Goal: Task Accomplishment & Management: Use online tool/utility

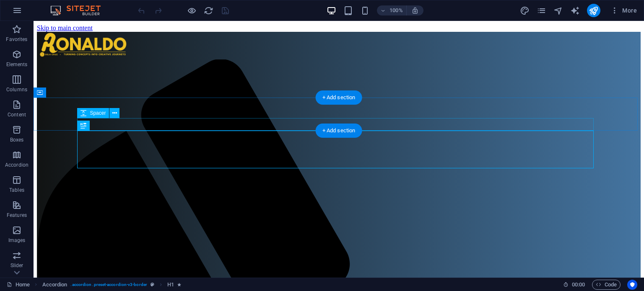
scroll to position [214, 0]
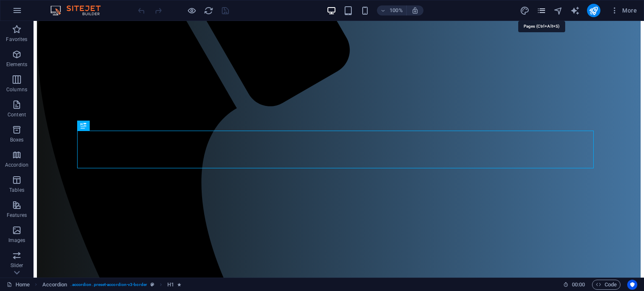
click at [538, 10] on icon "pages" at bounding box center [542, 11] width 10 height 10
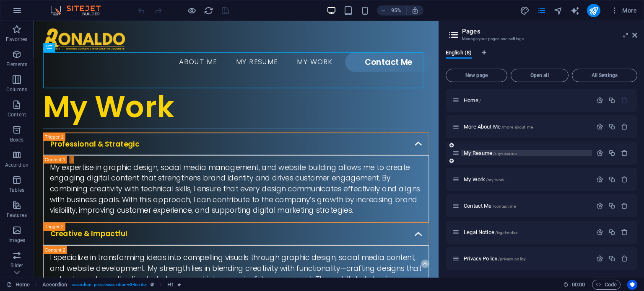
click at [519, 154] on p "My Resume /my-resume" at bounding box center [527, 153] width 126 height 5
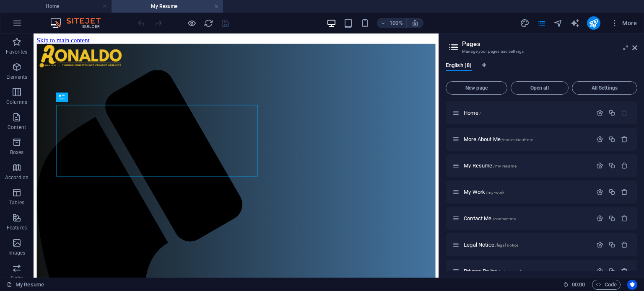
scroll to position [0, 0]
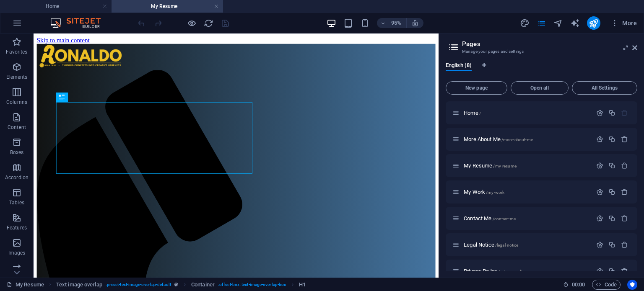
click at [635, 52] on header "Pages Manage your pages and settings" at bounding box center [542, 45] width 190 height 22
click at [636, 49] on icon at bounding box center [634, 47] width 5 height 7
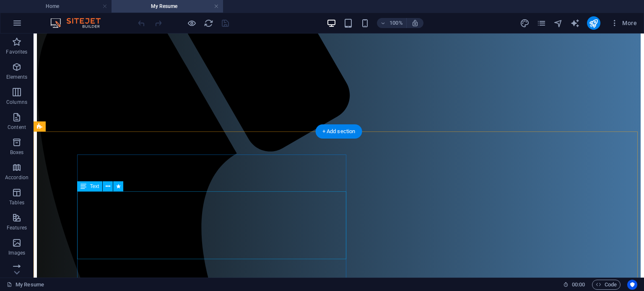
scroll to position [168, 0]
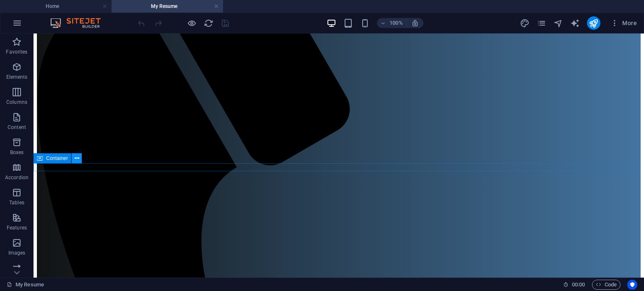
click at [80, 157] on button at bounding box center [77, 158] width 10 height 10
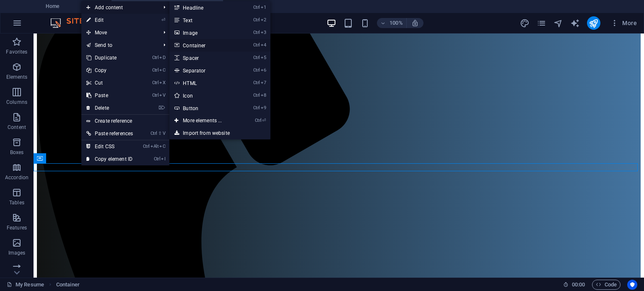
click at [200, 45] on link "Ctrl 4 Container" at bounding box center [203, 45] width 69 height 13
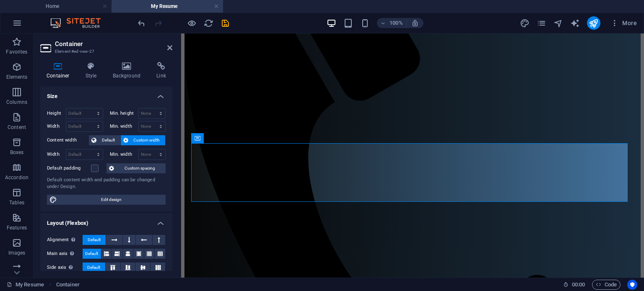
scroll to position [148, 0]
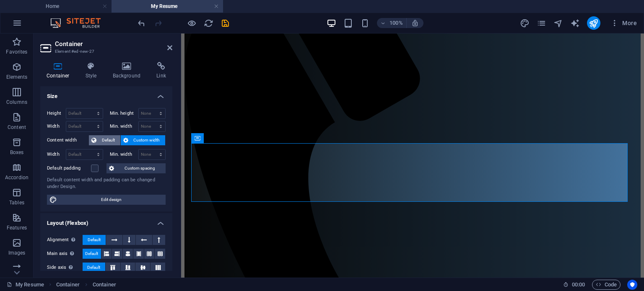
click at [102, 138] on span "Default" at bounding box center [108, 140] width 19 height 10
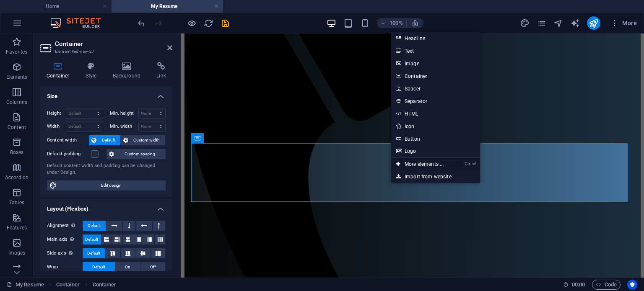
click at [435, 162] on link "Ctrl ⏎ More elements ..." at bounding box center [419, 164] width 57 height 13
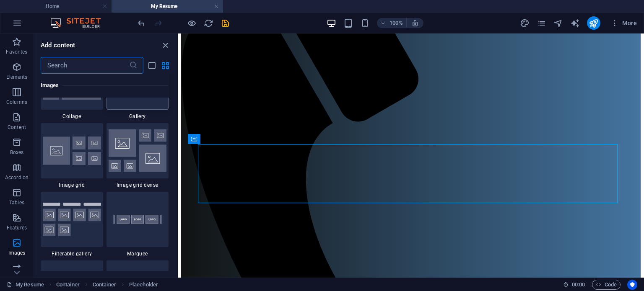
scroll to position [4365, 0]
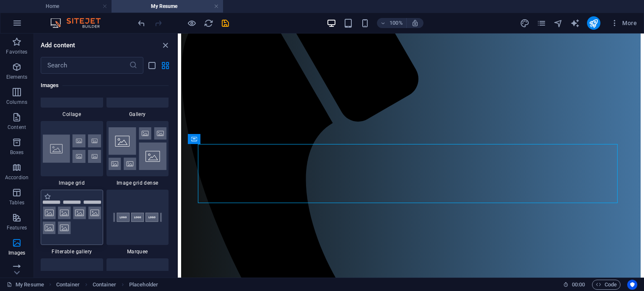
click at [68, 219] on img at bounding box center [72, 218] width 58 height 34
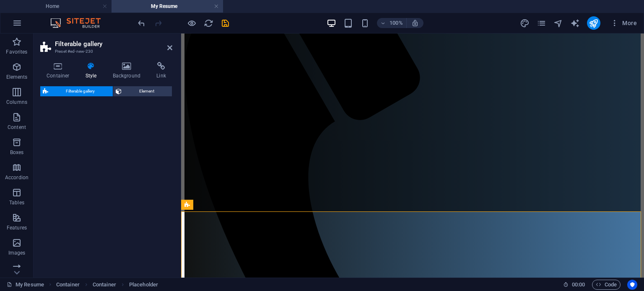
select select "rem"
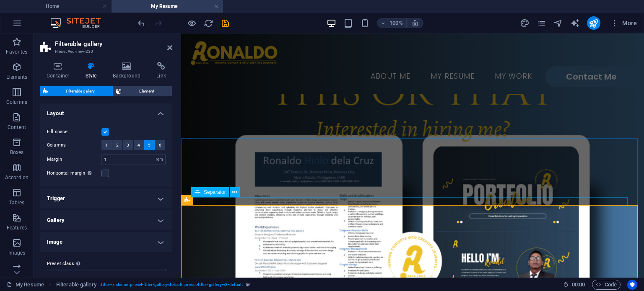
scroll to position [148, 0]
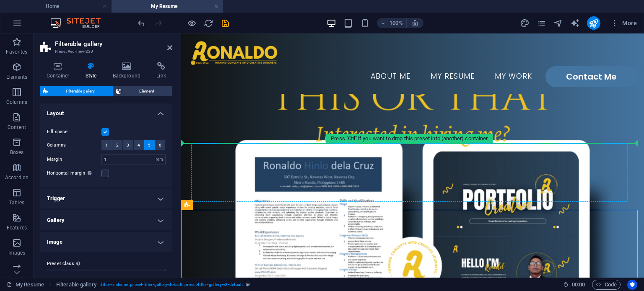
drag, startPoint x: 369, startPoint y: 239, endPoint x: 240, endPoint y: 161, distance: 150.7
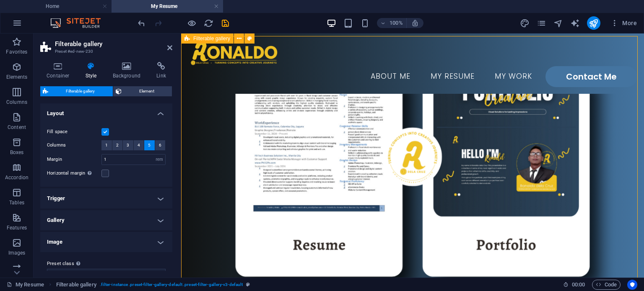
scroll to position [231, 0]
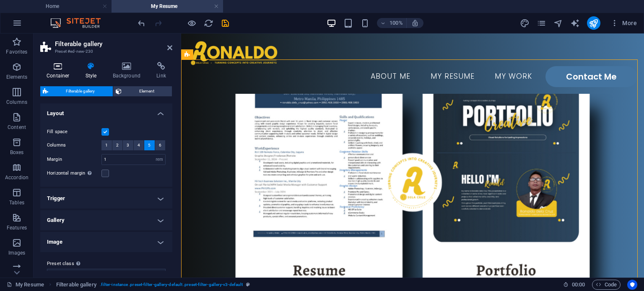
click at [49, 68] on icon at bounding box center [58, 66] width 36 height 8
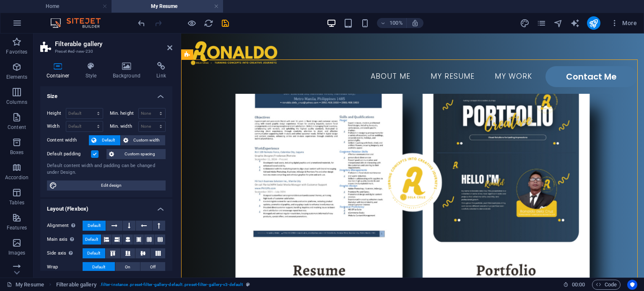
click at [93, 156] on label at bounding box center [95, 155] width 8 height 8
click at [0, 0] on input "Default padding" at bounding box center [0, 0] width 0 height 0
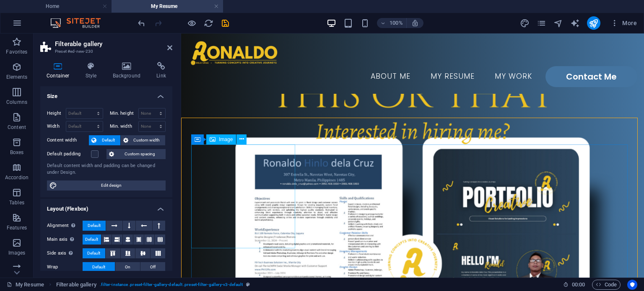
scroll to position [148, 0]
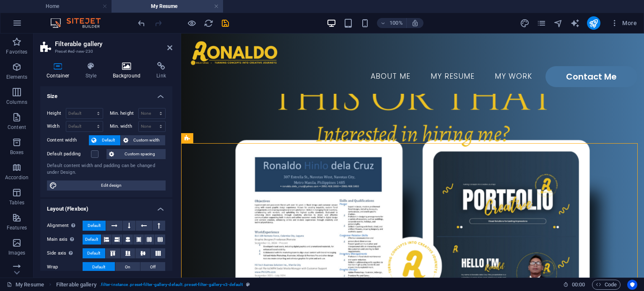
click at [125, 73] on h4 "Background" at bounding box center [128, 71] width 44 height 18
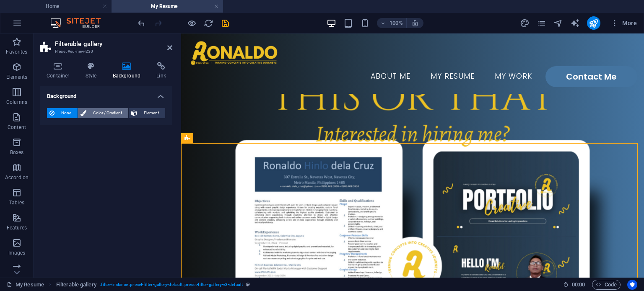
click at [106, 109] on span "Color / Gradient" at bounding box center [107, 113] width 37 height 10
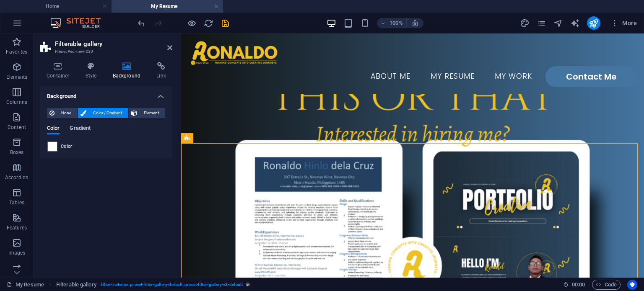
click at [85, 127] on span "Gradient" at bounding box center [80, 129] width 21 height 12
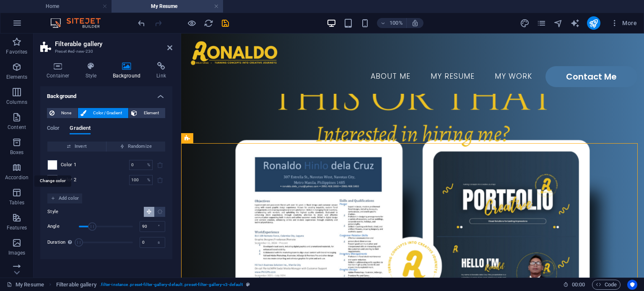
click at [52, 166] on span at bounding box center [52, 165] width 9 height 9
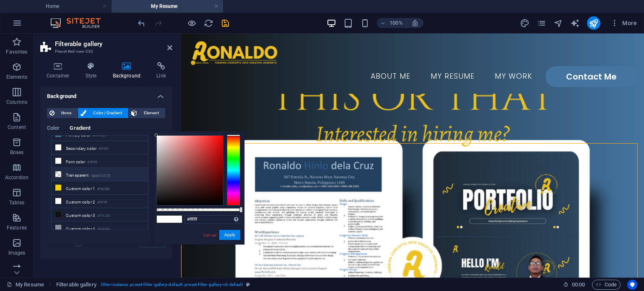
scroll to position [22, 0]
click at [89, 208] on li "Custom color 3 #111313" at bounding box center [100, 214] width 96 height 13
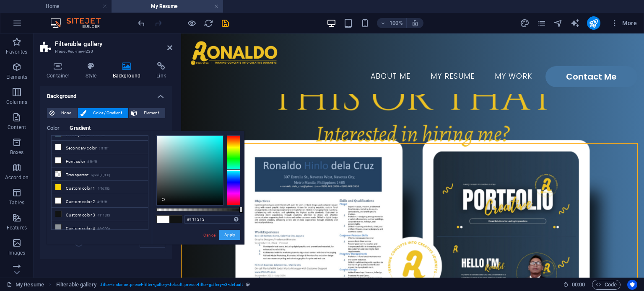
click at [226, 237] on button "Apply" at bounding box center [229, 235] width 21 height 10
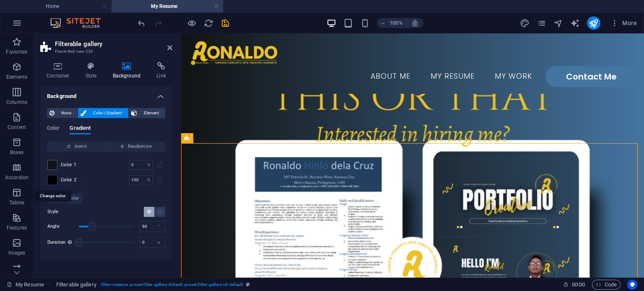
click at [49, 177] on span at bounding box center [52, 180] width 9 height 9
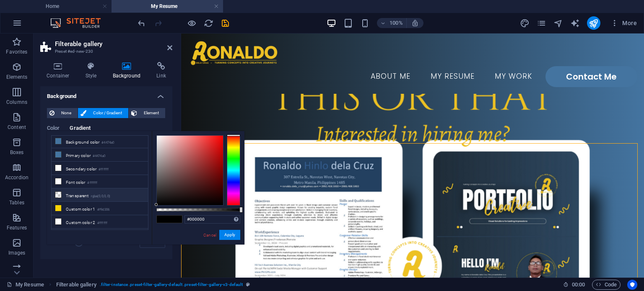
scroll to position [0, 0]
click at [88, 157] on li "Primary color #4474a0" at bounding box center [100, 155] width 96 height 13
type input "#4474a0"
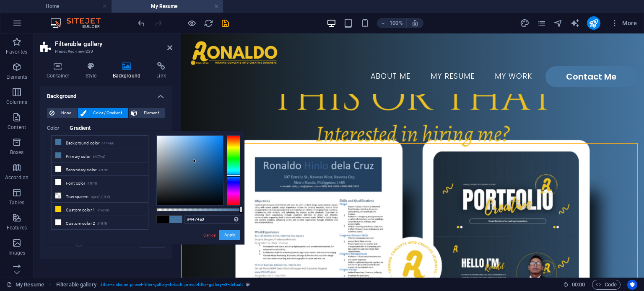
click at [223, 234] on button "Apply" at bounding box center [229, 235] width 21 height 10
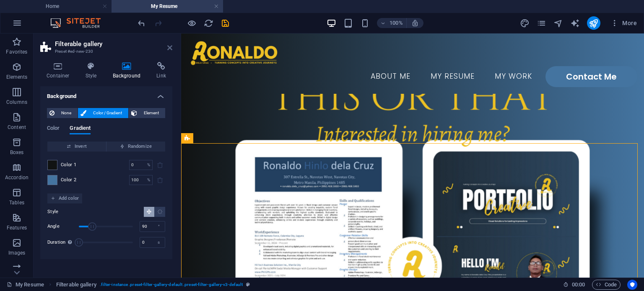
click at [171, 51] on icon at bounding box center [169, 47] width 5 height 7
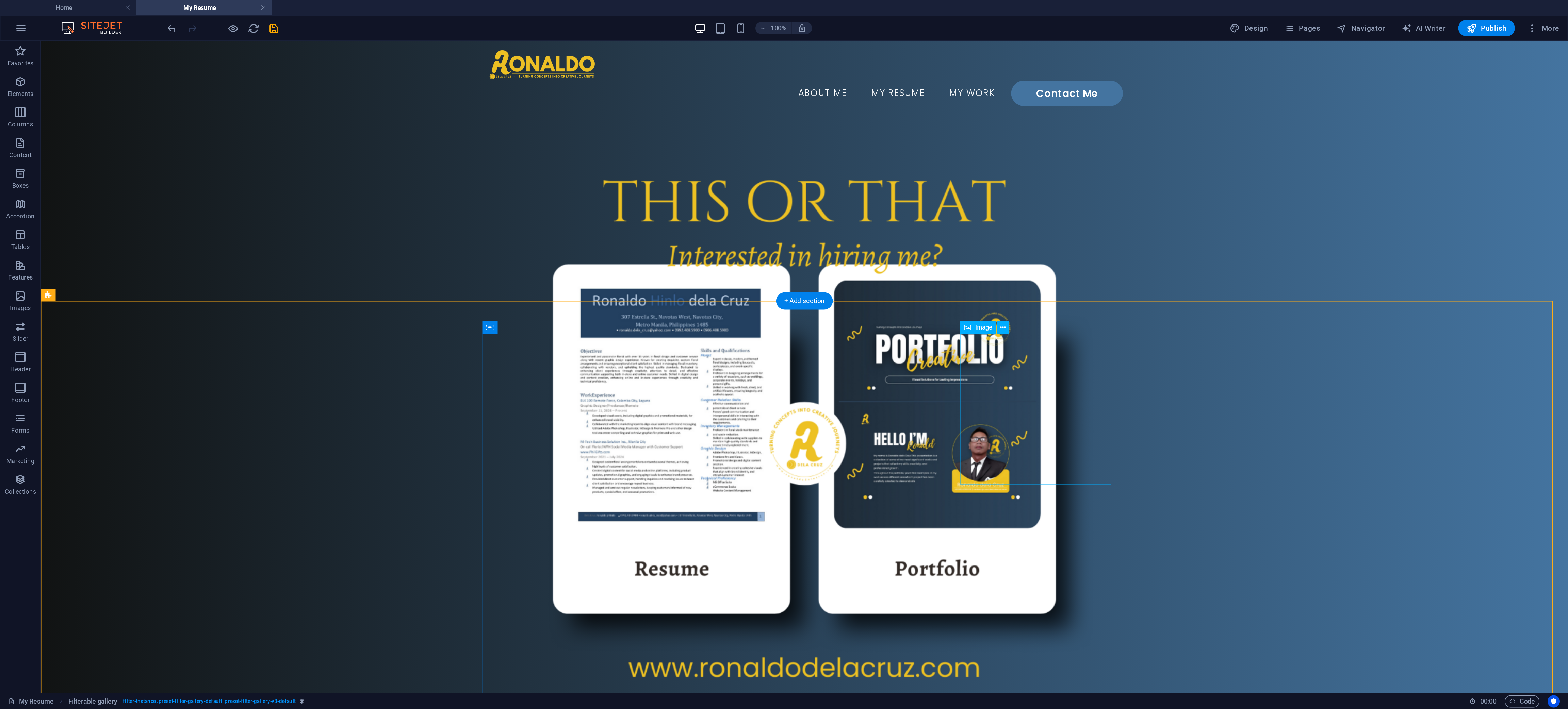
scroll to position [68, 0]
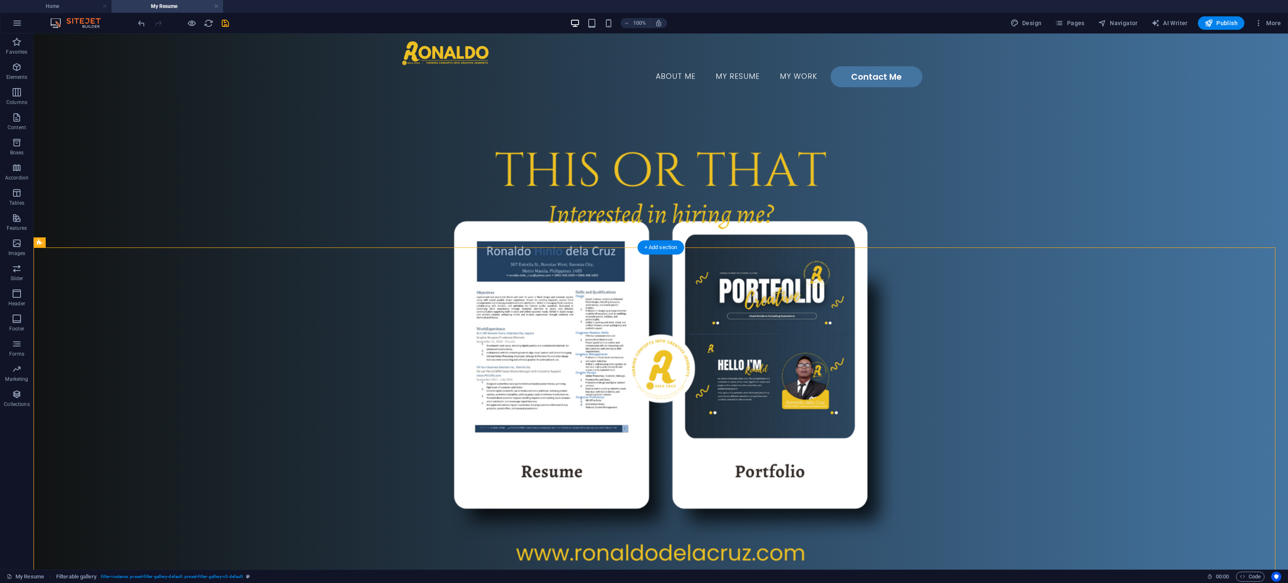
drag, startPoint x: 78, startPoint y: 273, endPoint x: 352, endPoint y: 423, distance: 313.2
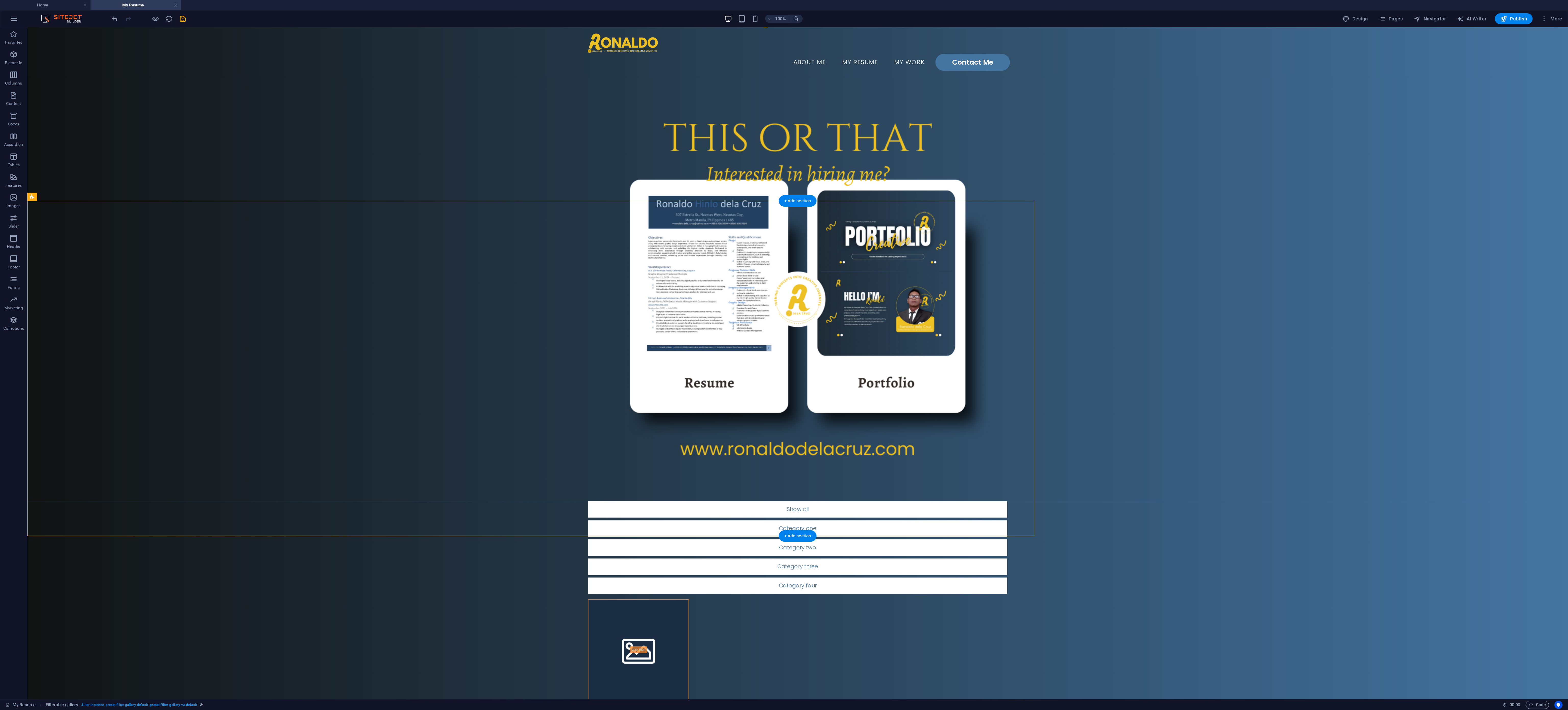
scroll to position [43, 0]
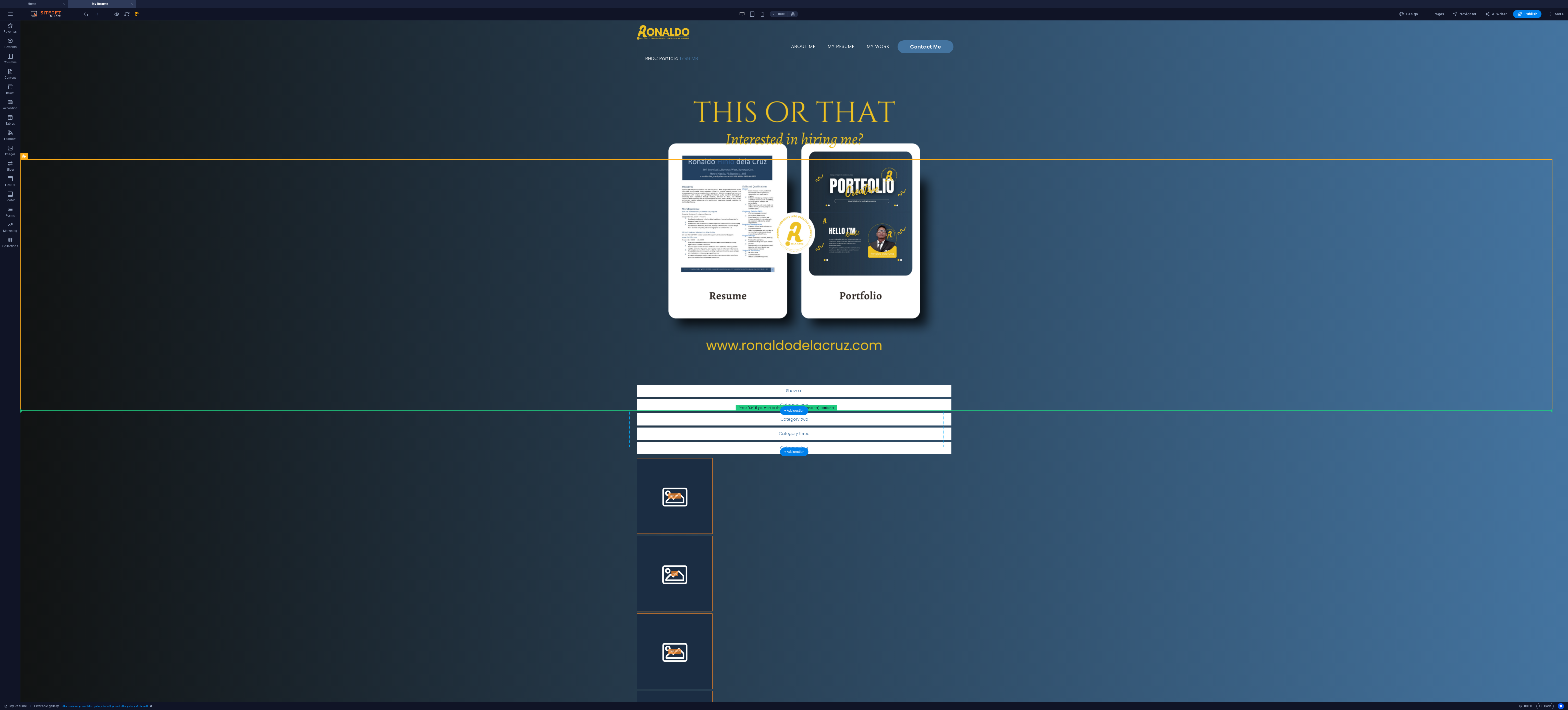
drag, startPoint x: 51, startPoint y: 178, endPoint x: 712, endPoint y: 426, distance: 706.0
drag, startPoint x: 697, startPoint y: 427, endPoint x: 668, endPoint y: 154, distance: 274.5
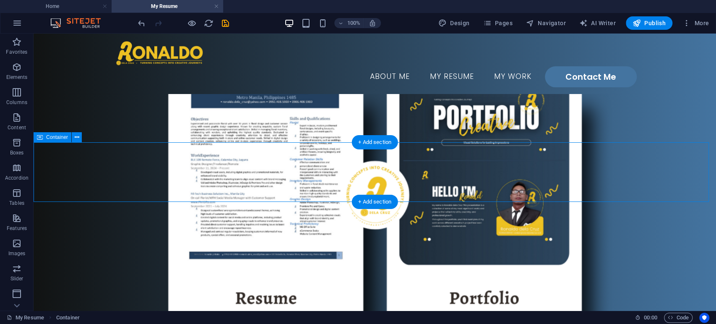
scroll to position [189, 0]
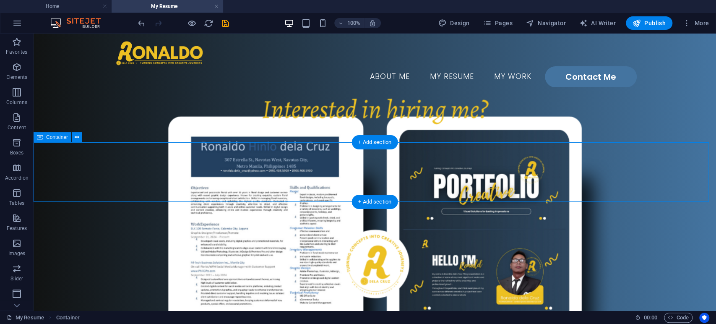
click at [52, 137] on span "Container" at bounding box center [57, 137] width 22 height 5
click at [75, 138] on icon at bounding box center [77, 137] width 5 height 9
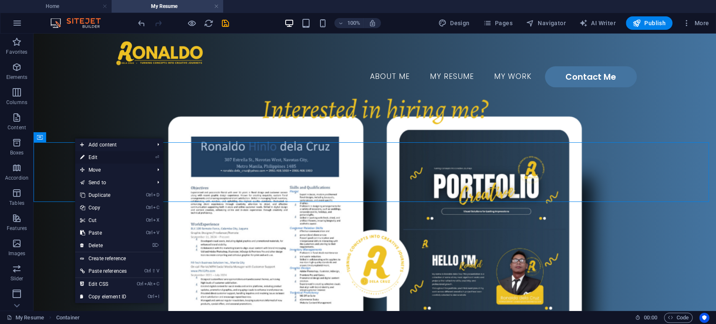
click at [98, 154] on link "⏎ Edit" at bounding box center [103, 157] width 57 height 13
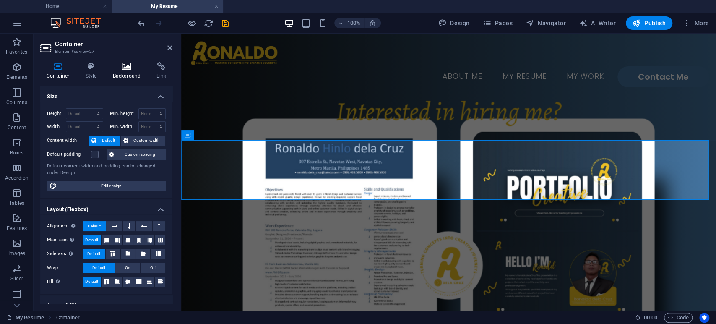
click at [115, 73] on h4 "Background" at bounding box center [128, 71] width 44 height 18
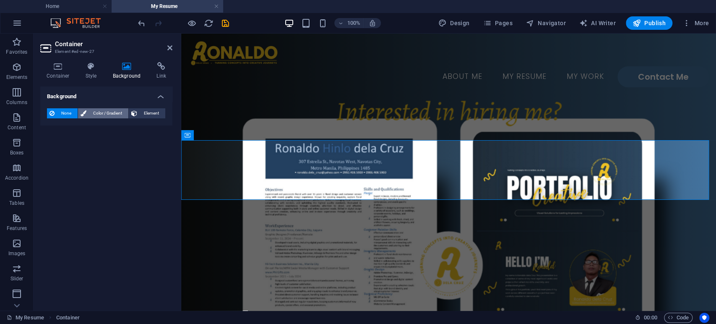
click at [101, 112] on span "Color / Gradient" at bounding box center [107, 113] width 37 height 10
click at [80, 130] on span "Gradient" at bounding box center [80, 129] width 21 height 12
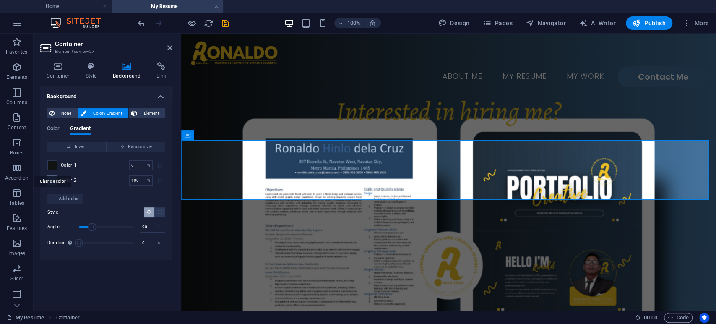
click at [53, 162] on span at bounding box center [52, 165] width 9 height 9
type input "#111313"
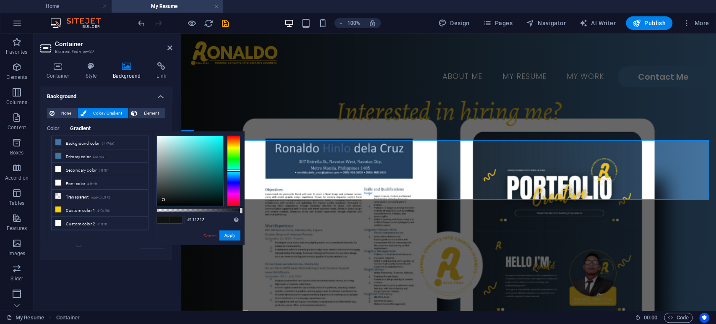
click at [96, 276] on div "Background None Color / Gradient Element Stretch background to full-width Color…" at bounding box center [106, 194] width 132 height 217
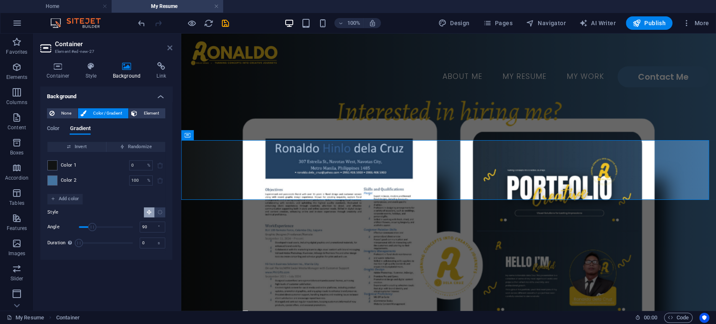
click at [169, 48] on icon at bounding box center [169, 47] width 5 height 7
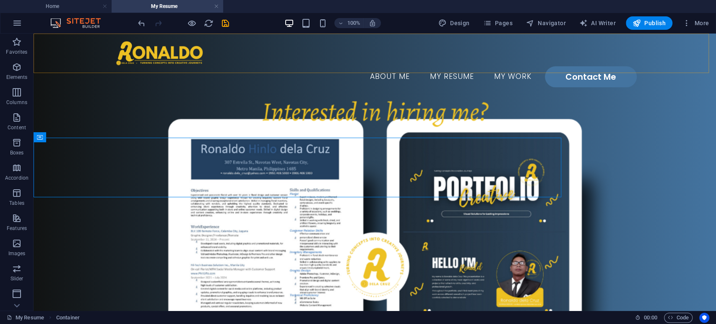
scroll to position [189, 0]
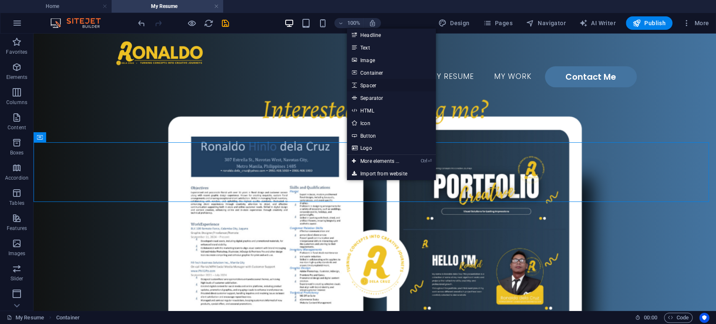
click at [377, 88] on link "Spacer" at bounding box center [391, 85] width 89 height 13
select select "px"
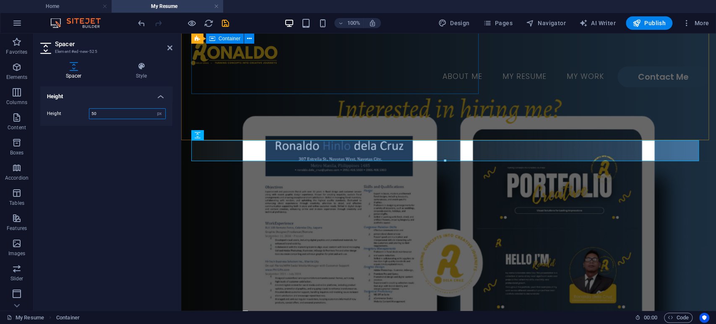
scroll to position [186, 0]
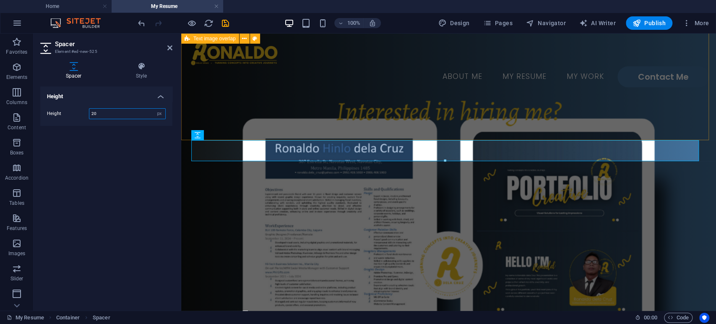
type input "20"
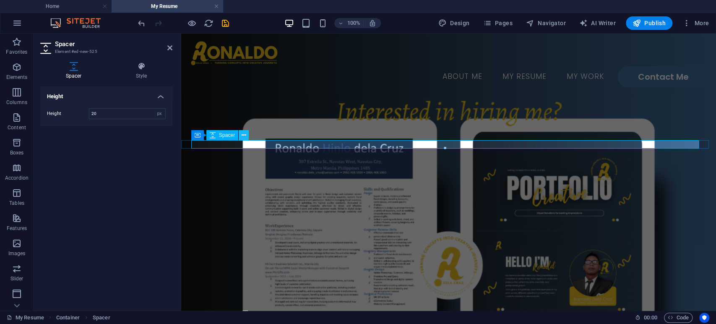
click at [242, 137] on icon at bounding box center [244, 135] width 5 height 9
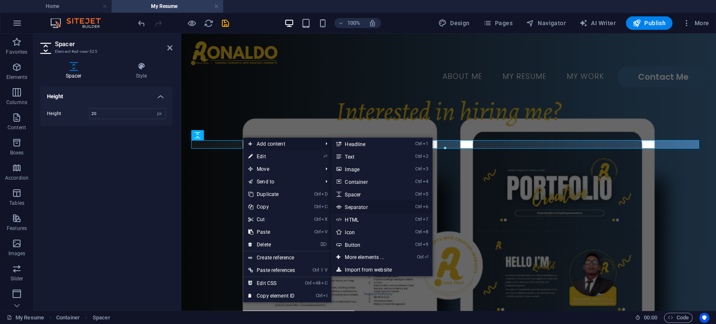
drag, startPoint x: 368, startPoint y: 204, endPoint x: 189, endPoint y: 173, distance: 181.4
click at [368, 205] on link "Ctrl 6 Separator" at bounding box center [365, 206] width 69 height 13
select select "%"
select select "px"
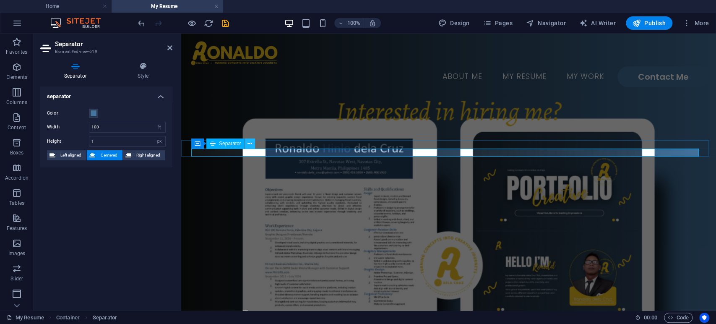
click at [249, 144] on icon at bounding box center [249, 143] width 5 height 9
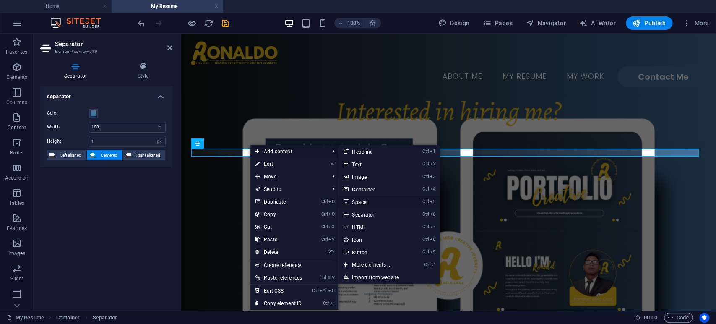
drag, startPoint x: 369, startPoint y: 200, endPoint x: 188, endPoint y: 167, distance: 184.2
click at [369, 200] on link "Ctrl 5 Spacer" at bounding box center [372, 201] width 69 height 13
select select "px"
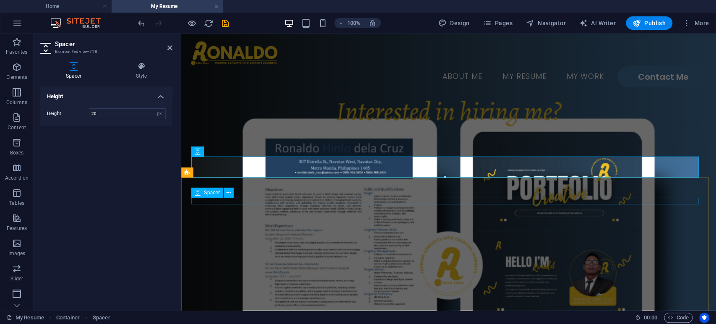
type input "20"
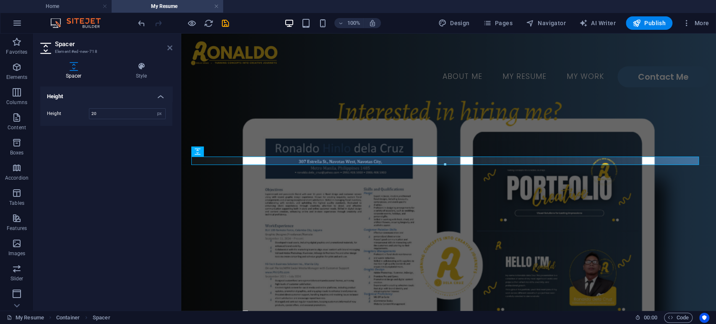
click at [170, 49] on icon at bounding box center [169, 47] width 5 height 7
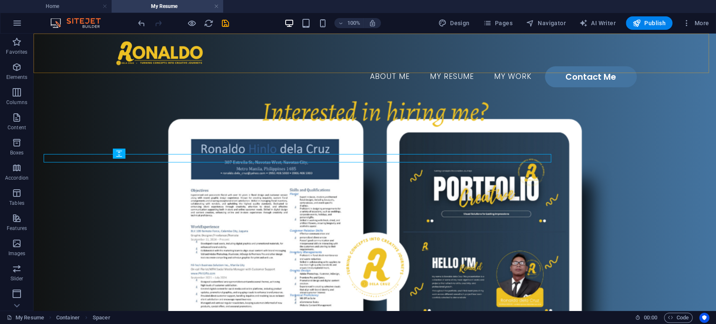
scroll to position [189, 0]
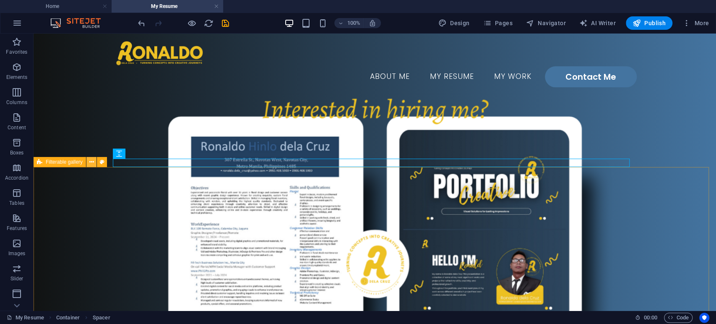
click at [93, 163] on icon at bounding box center [91, 162] width 5 height 9
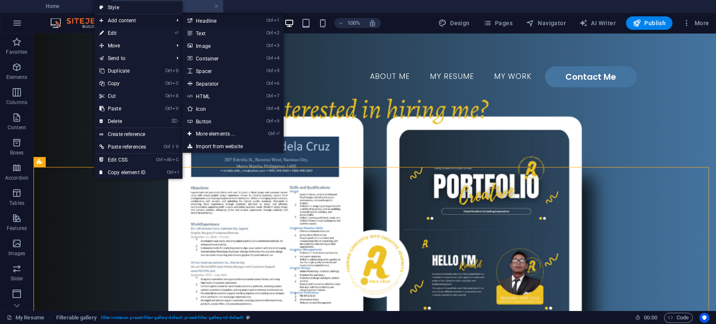
click at [210, 23] on link "Ctrl 1 Headline" at bounding box center [216, 20] width 69 height 13
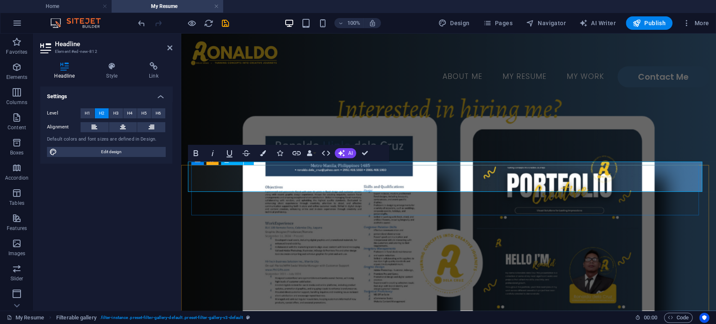
scroll to position [186, 0]
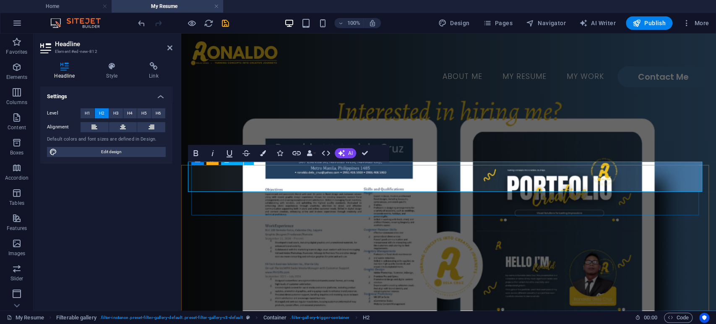
click at [260, 154] on icon "button" at bounding box center [263, 153] width 6 height 6
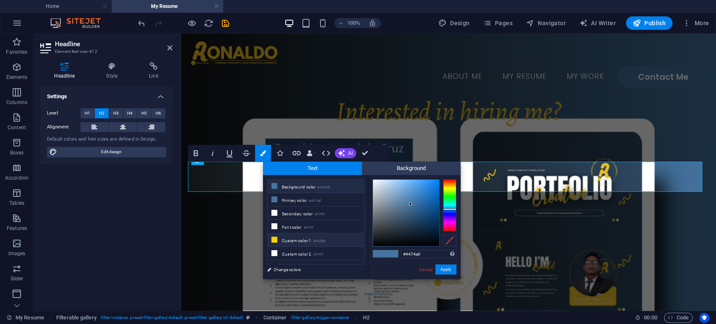
click at [297, 236] on li "Custom color 1 #f9d306" at bounding box center [315, 239] width 96 height 13
type input "#f9d306"
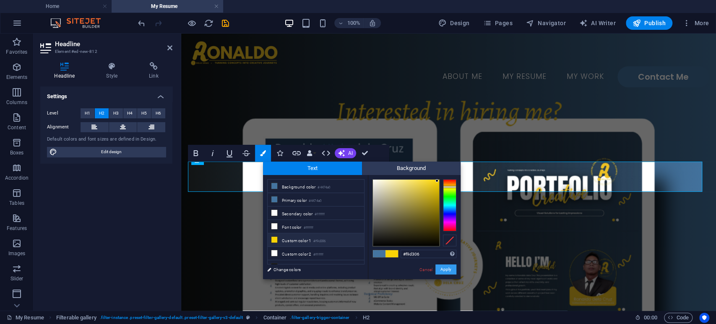
click at [441, 269] on button "Apply" at bounding box center [445, 269] width 21 height 10
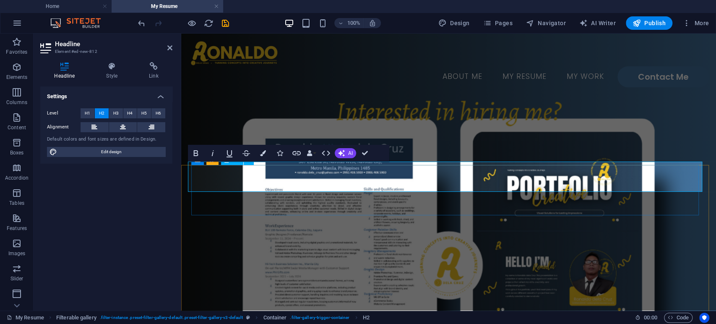
click at [165, 45] on h2 "Headline" at bounding box center [113, 44] width 117 height 8
click at [167, 47] on icon at bounding box center [169, 47] width 5 height 7
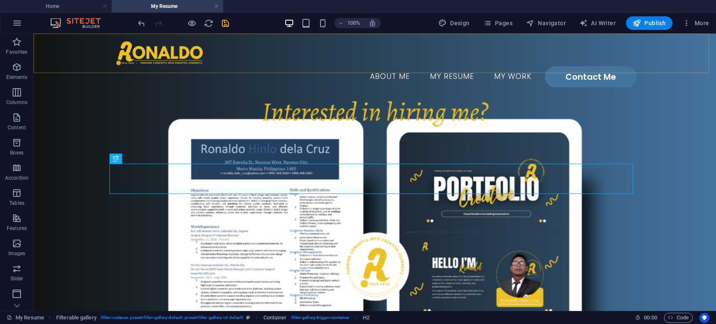
scroll to position [189, 0]
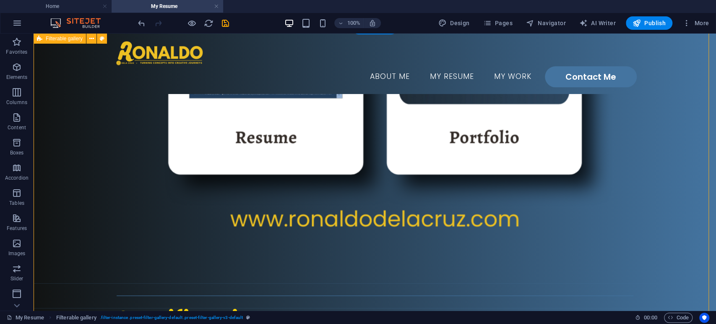
scroll to position [468, 0]
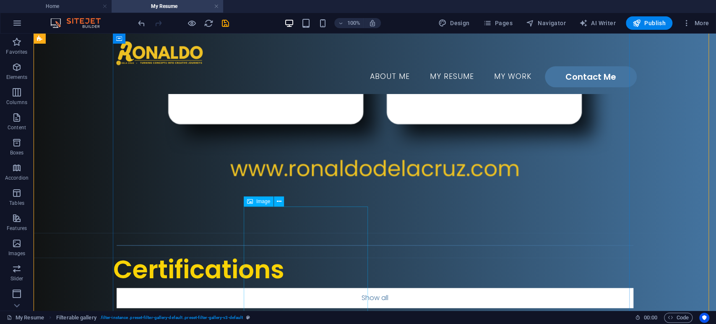
click at [277, 201] on icon at bounding box center [279, 201] width 5 height 9
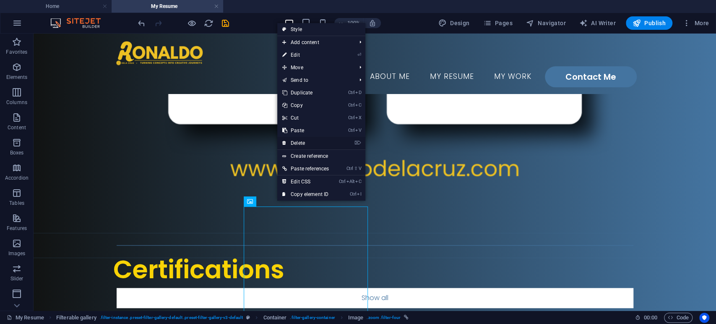
drag, startPoint x: 301, startPoint y: 143, endPoint x: 270, endPoint y: 141, distance: 31.1
click at [301, 143] on link "⌦ Delete" at bounding box center [305, 143] width 57 height 13
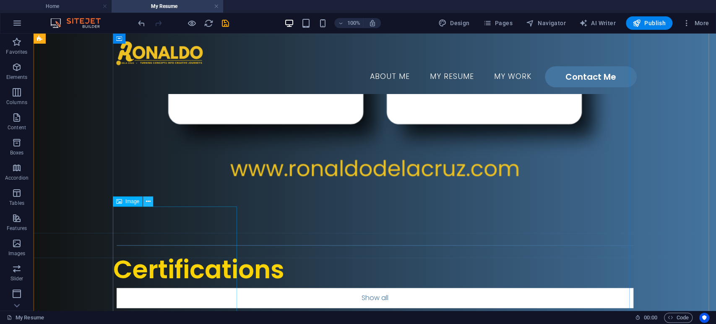
click at [151, 202] on button at bounding box center [148, 201] width 10 height 10
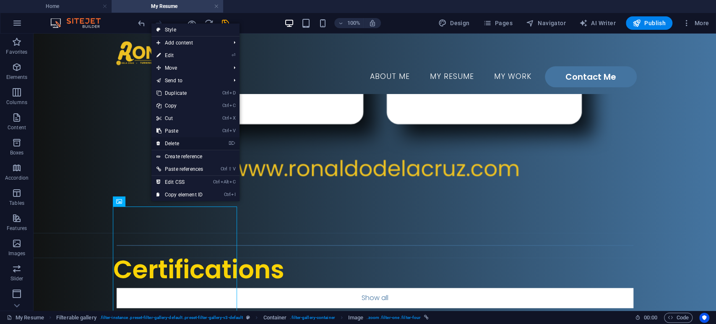
click at [186, 144] on link "⌦ Delete" at bounding box center [179, 143] width 57 height 13
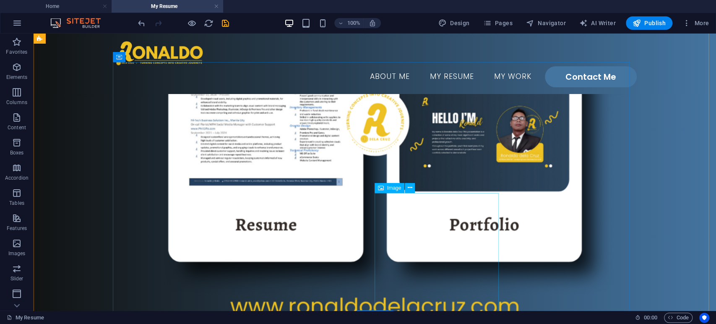
scroll to position [329, 0]
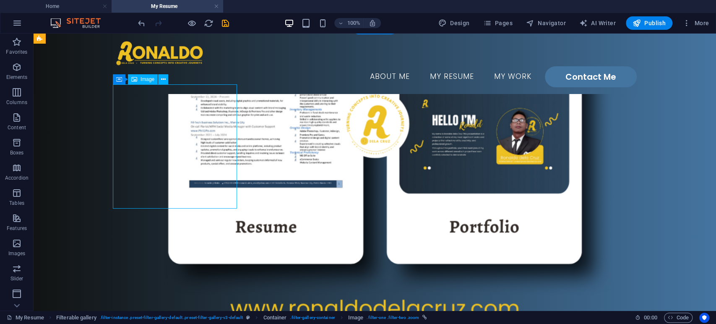
click at [161, 78] on icon at bounding box center [163, 79] width 5 height 9
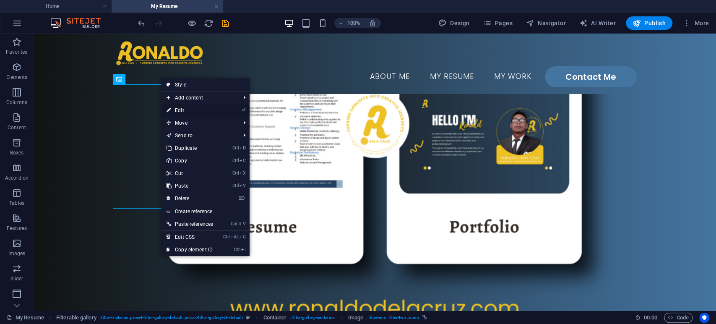
drag, startPoint x: 181, startPoint y: 106, endPoint x: 0, endPoint y: 76, distance: 183.6
click at [181, 106] on link "⏎ Edit" at bounding box center [189, 110] width 57 height 13
select select "%"
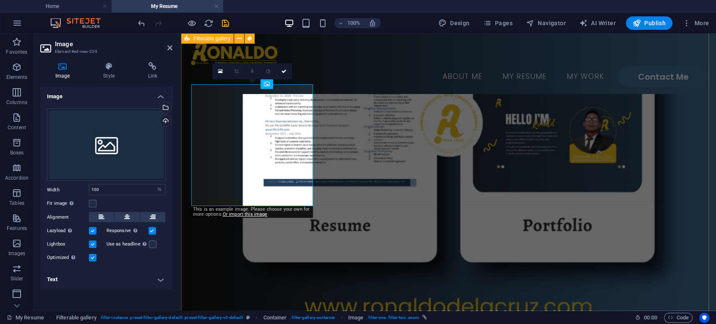
scroll to position [324, 0]
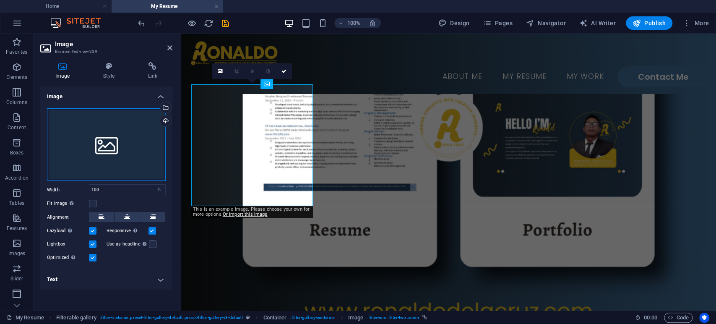
click at [124, 141] on div "Drag files here, click to choose files or select files from Files or our free s…" at bounding box center [106, 144] width 119 height 73
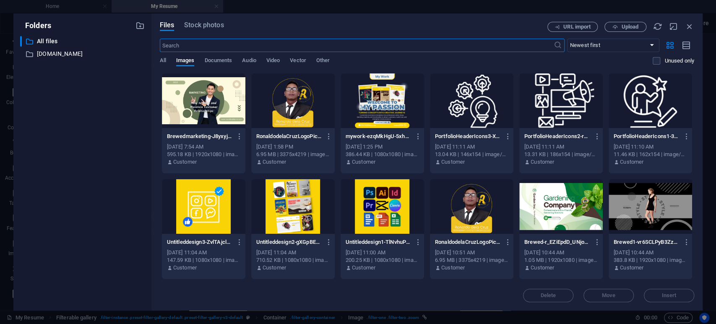
scroll to position [262, 0]
click at [631, 24] on span "Upload" at bounding box center [629, 26] width 17 height 5
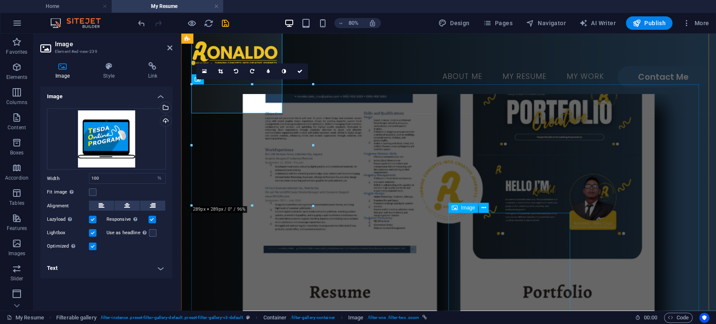
scroll to position [324, 0]
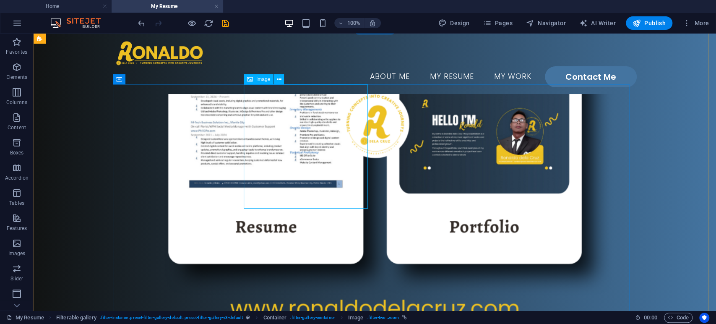
select select "%"
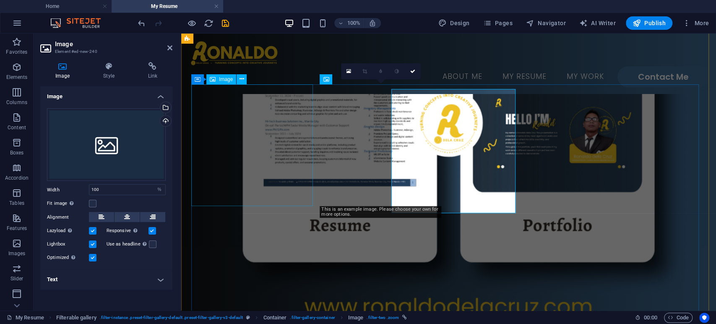
scroll to position [324, 0]
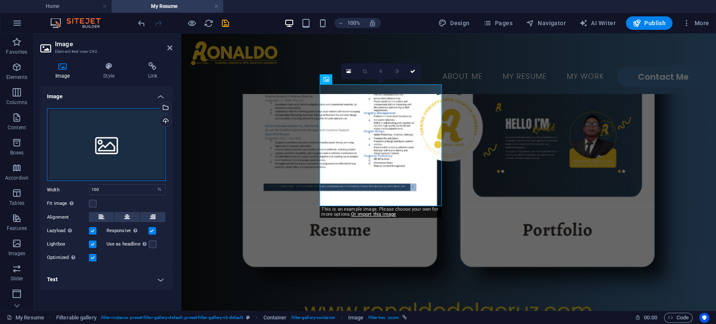
click at [99, 134] on div "Drag files here, click to choose files or select files from Files or our free s…" at bounding box center [106, 144] width 119 height 73
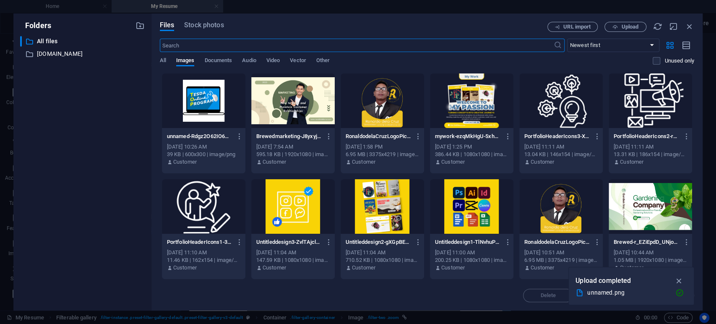
scroll to position [262, 0]
click at [618, 26] on span "Upload" at bounding box center [625, 26] width 34 height 5
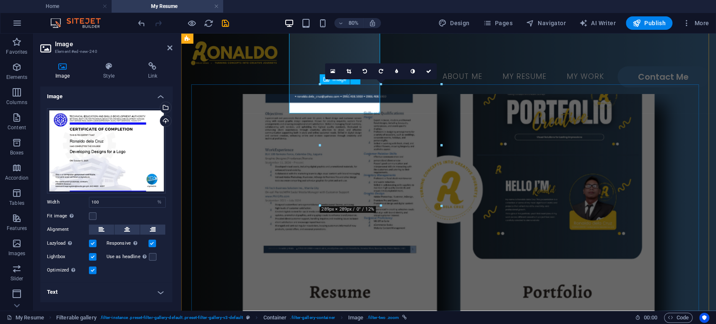
scroll to position [324, 0]
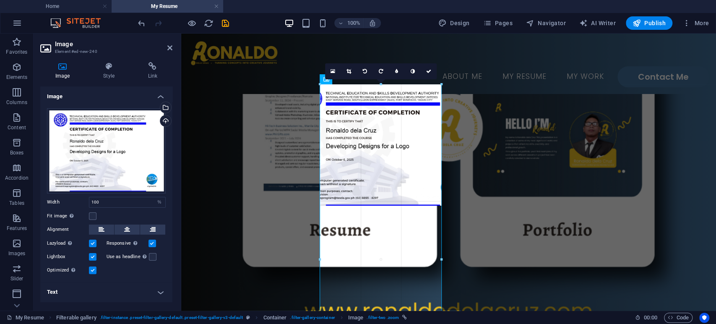
drag, startPoint x: 442, startPoint y: 145, endPoint x: 272, endPoint y: 111, distance: 173.6
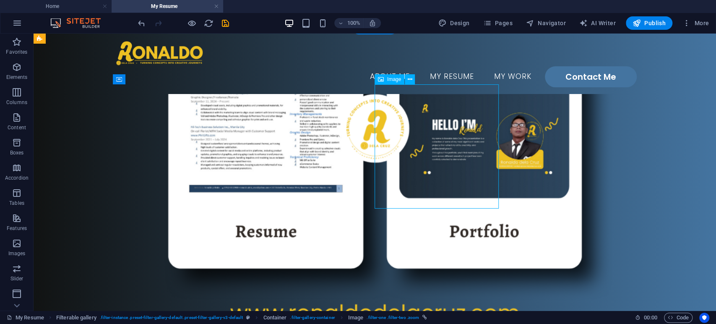
select select "%"
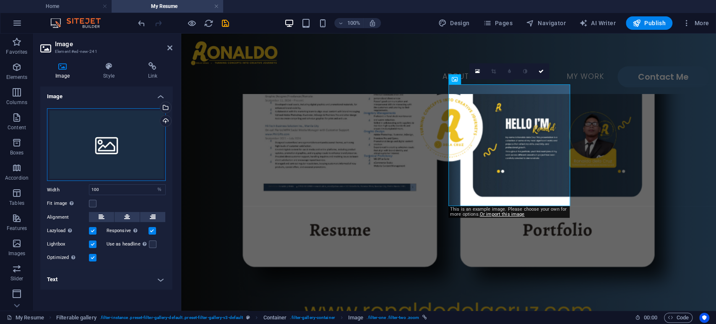
click at [122, 141] on div "Drag files here, click to choose files or select files from Files or our free s…" at bounding box center [106, 144] width 119 height 73
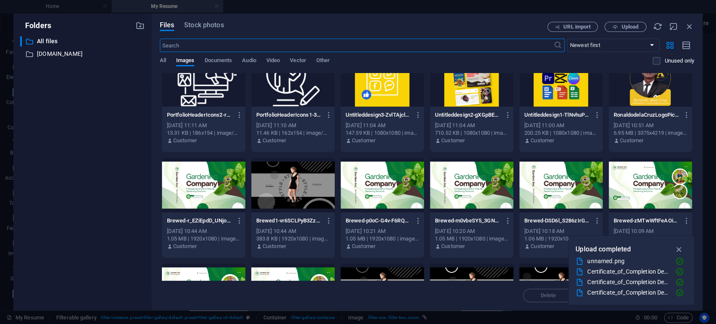
scroll to position [0, 0]
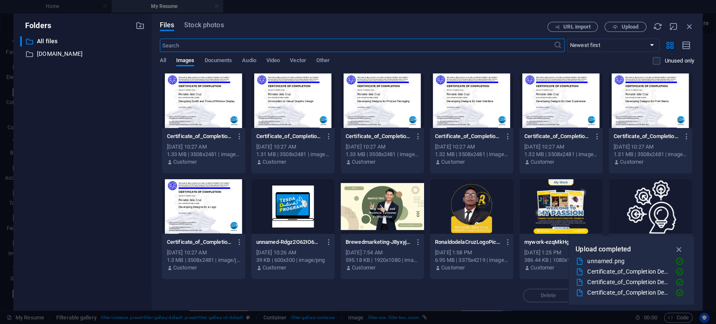
click at [199, 105] on div at bounding box center [203, 100] width 83 height 55
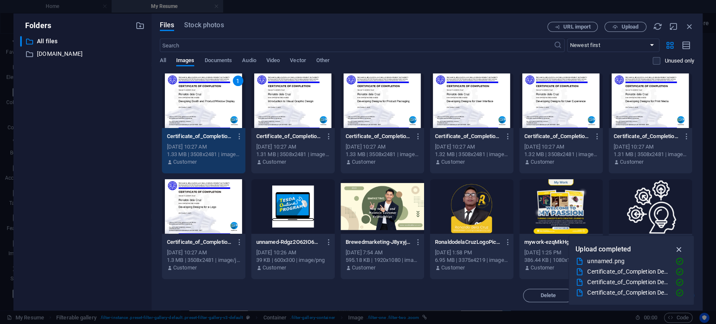
click at [644, 249] on icon "button" at bounding box center [679, 248] width 10 height 9
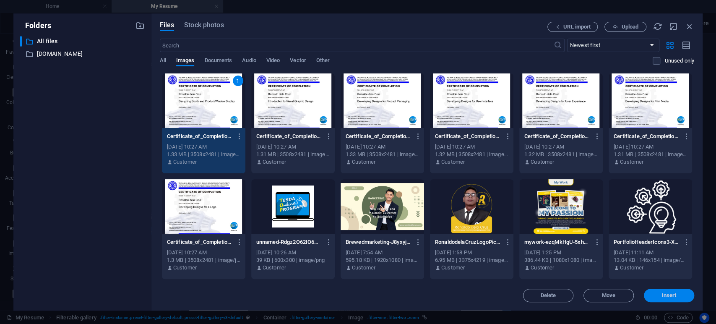
click at [644, 291] on span "Insert" at bounding box center [669, 295] width 15 height 5
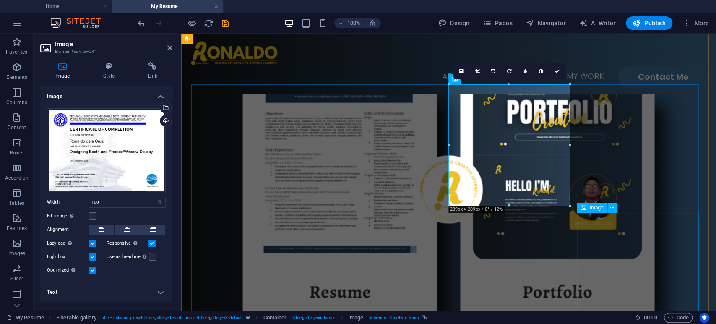
scroll to position [324, 0]
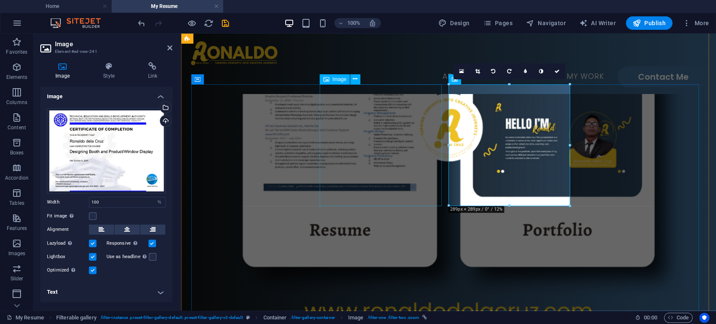
select select "%"
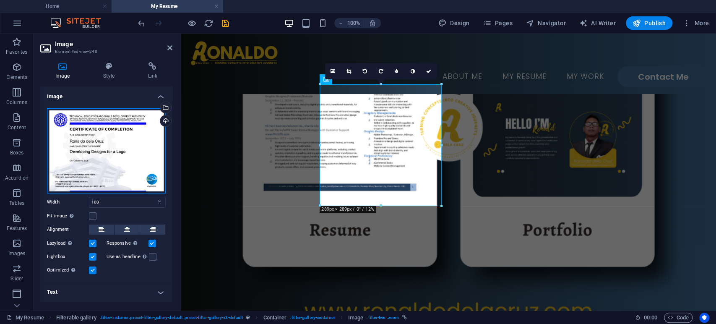
click at [124, 145] on div "Drag files here, click to choose files or select files from Files or our free s…" at bounding box center [106, 150] width 119 height 85
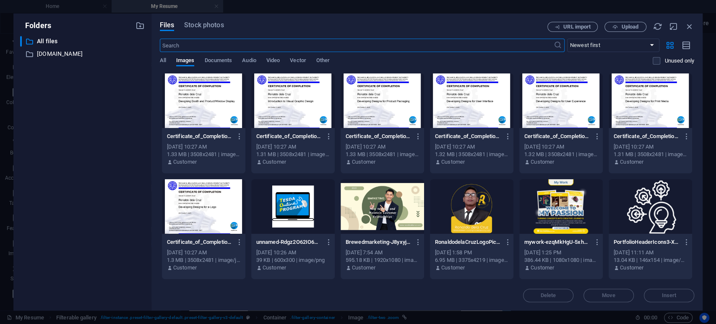
scroll to position [262, 0]
click at [278, 110] on div at bounding box center [292, 100] width 83 height 55
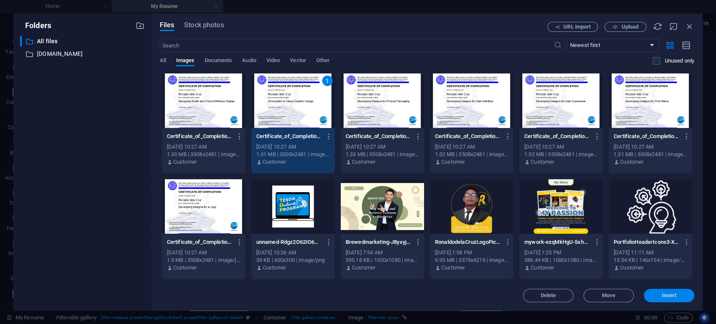
click at [644, 291] on span "Insert" at bounding box center [669, 295] width 44 height 5
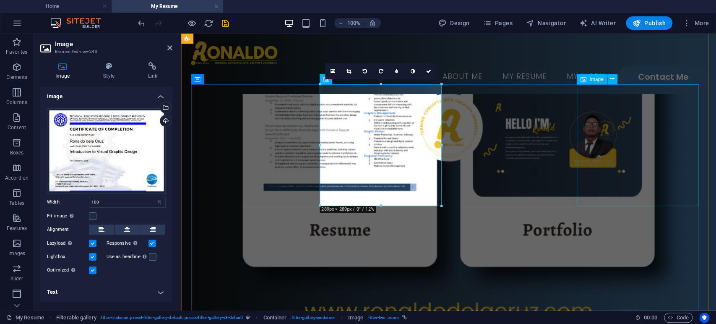
drag, startPoint x: 641, startPoint y: 151, endPoint x: 619, endPoint y: 161, distance: 23.8
select select "%"
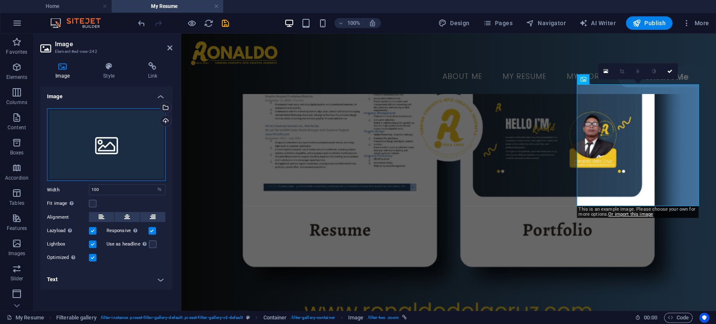
click at [126, 134] on div "Drag files here, click to choose files or select files from Files or our free s…" at bounding box center [106, 144] width 119 height 73
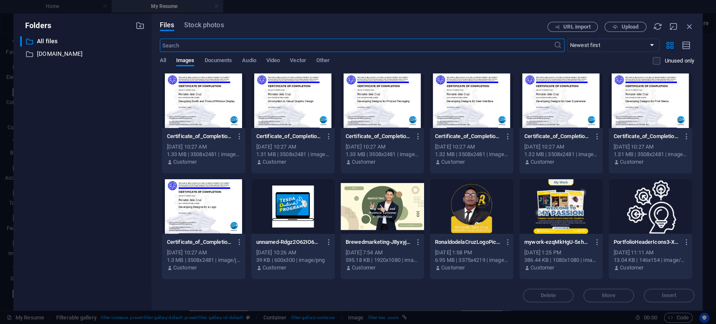
click at [383, 104] on div at bounding box center [381, 100] width 83 height 55
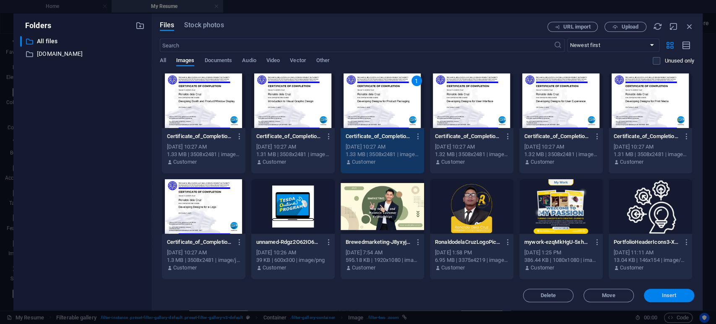
click at [644, 291] on span "Insert" at bounding box center [669, 295] width 15 height 5
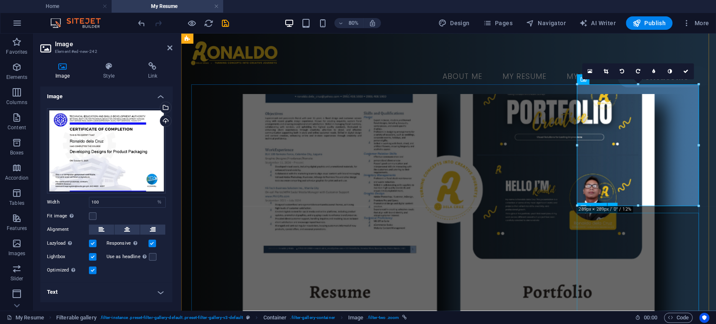
scroll to position [324, 0]
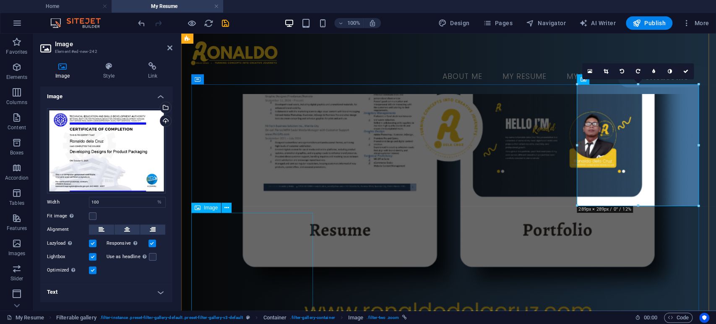
select select "%"
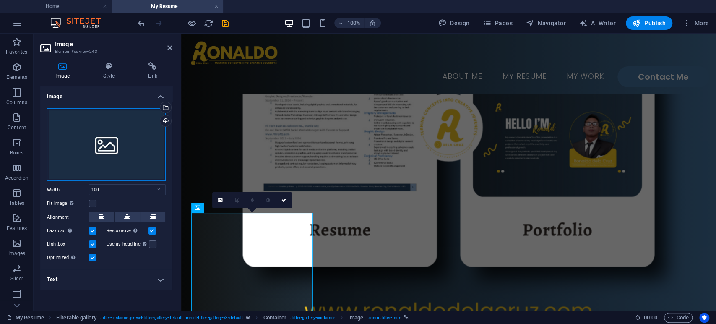
click at [108, 150] on div "Drag files here, click to choose files or select files from Files or our free s…" at bounding box center [106, 144] width 119 height 73
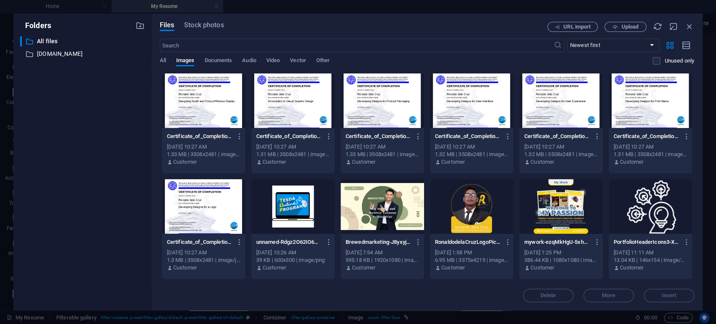
click at [560, 103] on div at bounding box center [560, 100] width 83 height 55
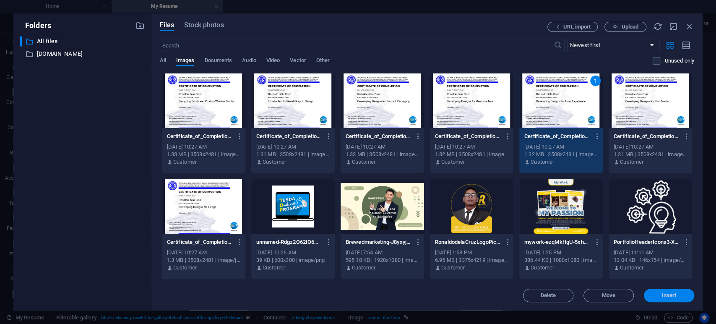
click at [644, 291] on span "Insert" at bounding box center [669, 295] width 44 height 5
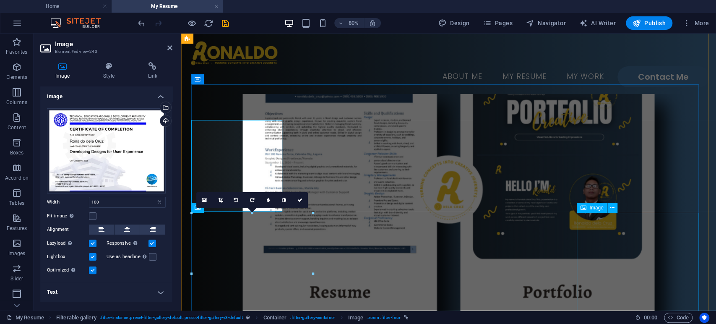
scroll to position [324, 0]
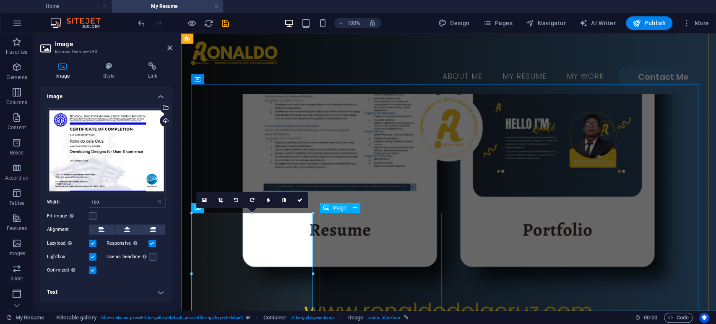
select select "%"
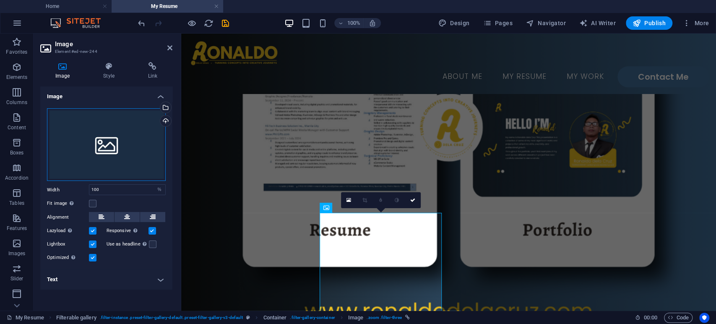
click at [99, 143] on div "Drag files here, click to choose files or select files from Files or our free s…" at bounding box center [106, 144] width 119 height 73
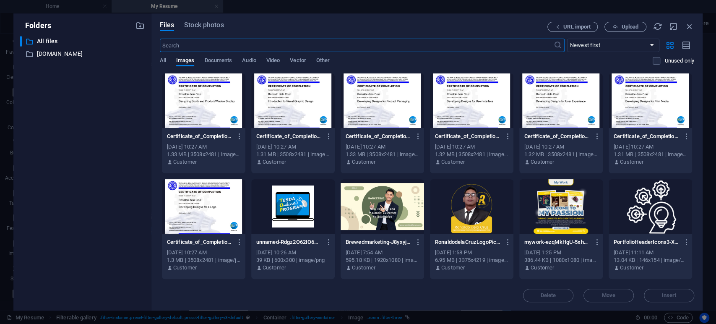
click at [556, 110] on div at bounding box center [560, 100] width 83 height 55
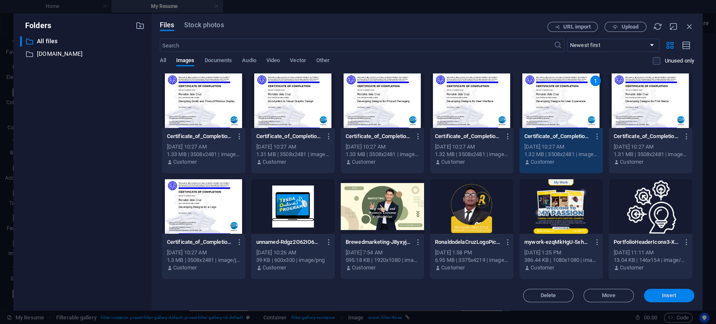
click at [644, 291] on button "Insert" at bounding box center [669, 294] width 50 height 13
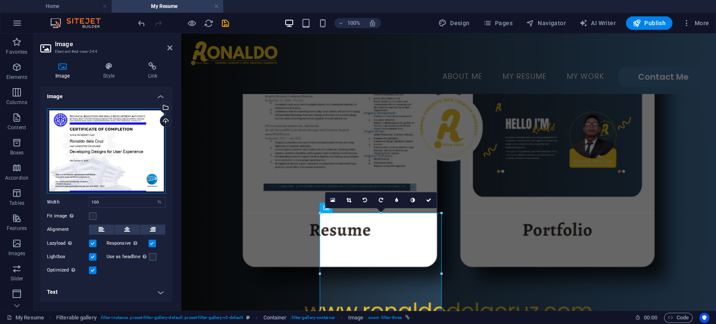
click at [111, 128] on div "Drag files here, click to choose files or select files from Files or our free s…" at bounding box center [106, 150] width 119 height 85
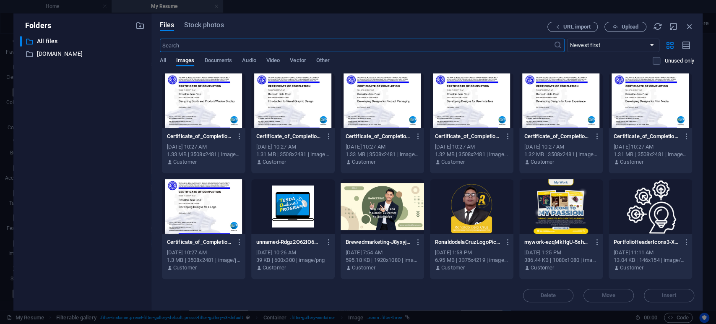
click at [473, 107] on div at bounding box center [471, 100] width 83 height 55
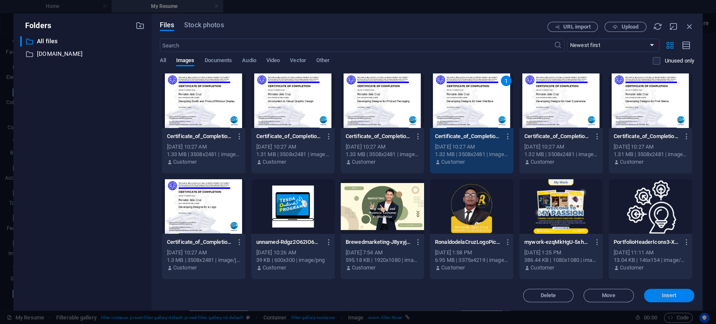
click at [644, 290] on button "Insert" at bounding box center [669, 294] width 50 height 13
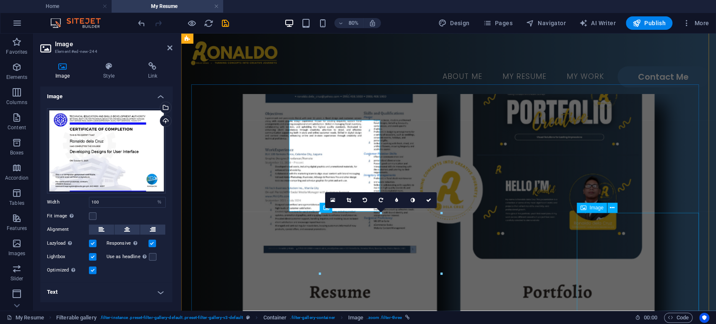
scroll to position [324, 0]
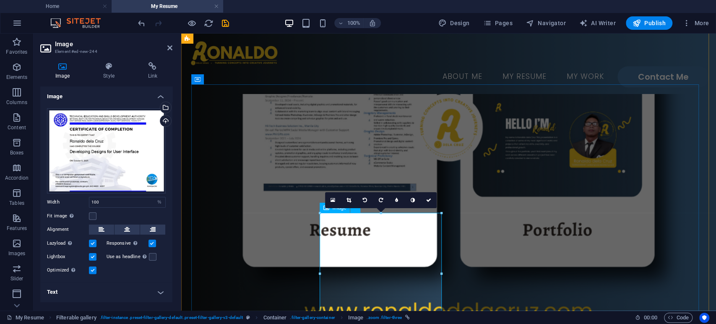
click at [136, 150] on div "Drag files here, click to choose files or select files from Files or our free s…" at bounding box center [106, 150] width 119 height 85
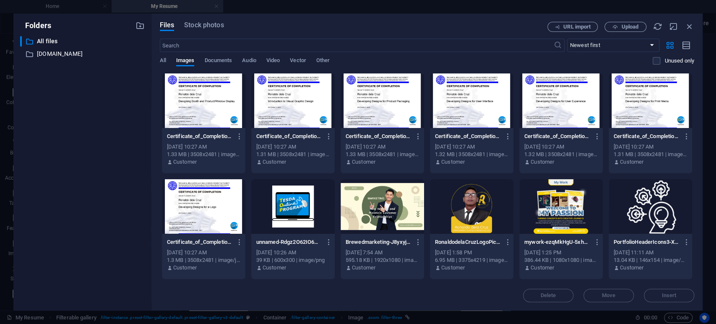
click at [574, 113] on div at bounding box center [560, 100] width 83 height 55
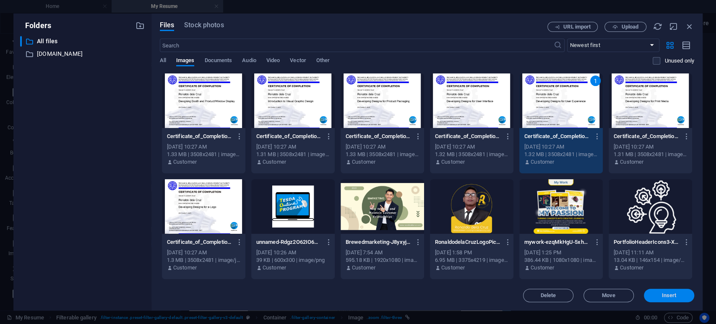
click at [644, 291] on span "Insert" at bounding box center [669, 295] width 44 height 5
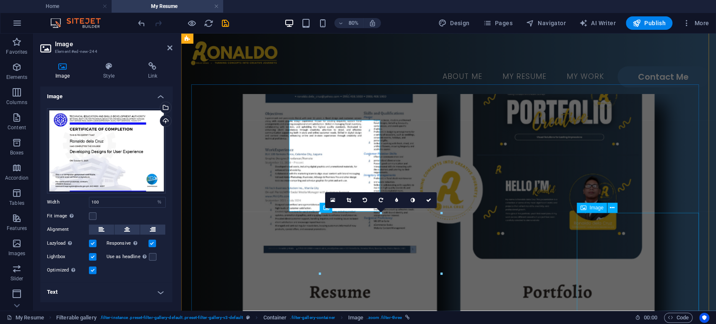
scroll to position [324, 0]
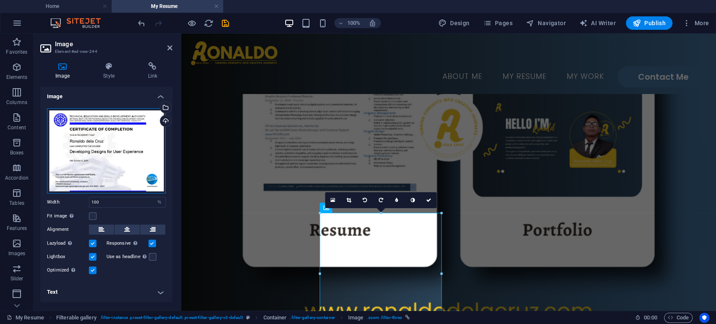
click at [137, 138] on div "Drag files here, click to choose files or select files from Files or our free s…" at bounding box center [106, 150] width 119 height 85
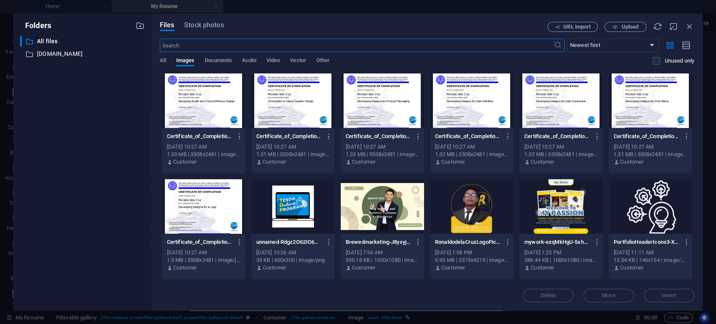
scroll to position [262, 0]
click at [137, 138] on div "​ All files All files ​ [DOMAIN_NAME] [DOMAIN_NAME]" at bounding box center [82, 169] width 125 height 267
click at [644, 114] on div at bounding box center [649, 100] width 83 height 55
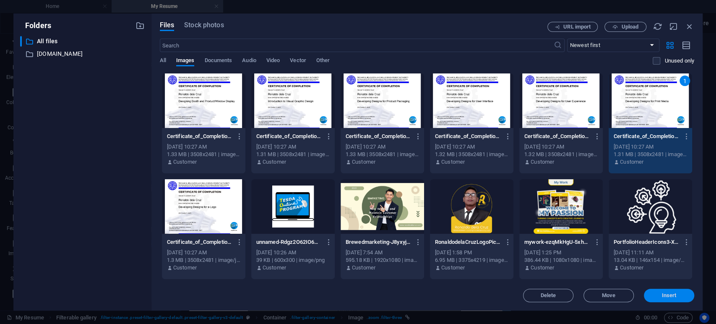
drag, startPoint x: 680, startPoint y: 296, endPoint x: 497, endPoint y: 264, distance: 186.4
click at [644, 291] on span "Insert" at bounding box center [669, 295] width 44 height 5
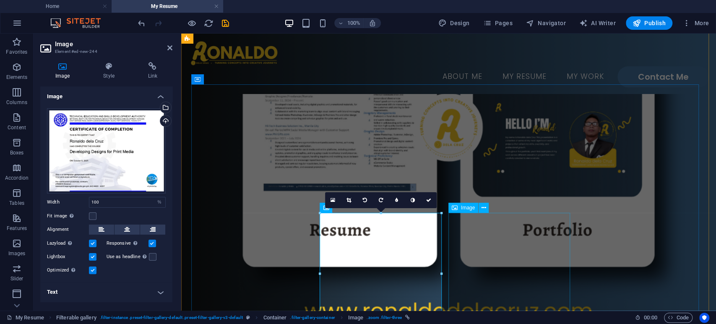
select select "%"
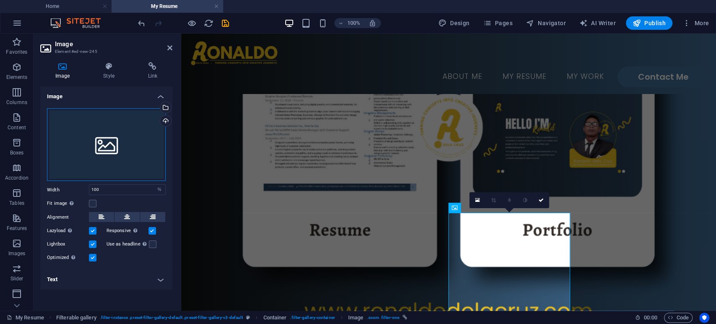
click at [125, 130] on div "Drag files here, click to choose files or select files from Files or our free s…" at bounding box center [106, 144] width 119 height 73
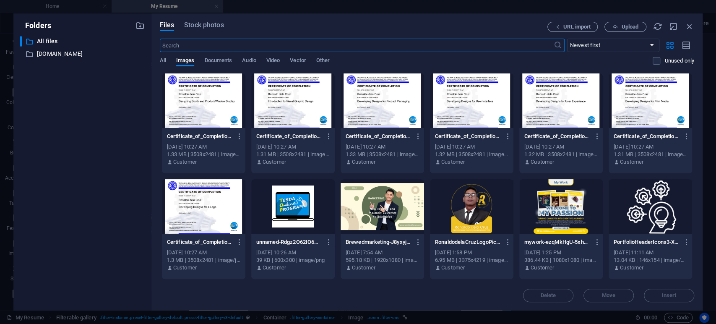
click at [644, 109] on div at bounding box center [649, 100] width 83 height 55
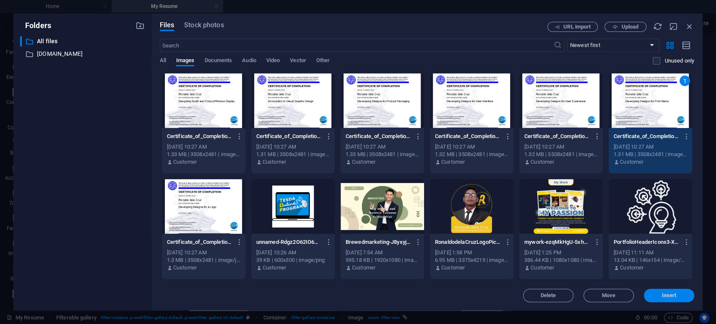
drag, startPoint x: 676, startPoint y: 290, endPoint x: 493, endPoint y: 258, distance: 185.1
click at [644, 290] on button "Insert" at bounding box center [669, 294] width 50 height 13
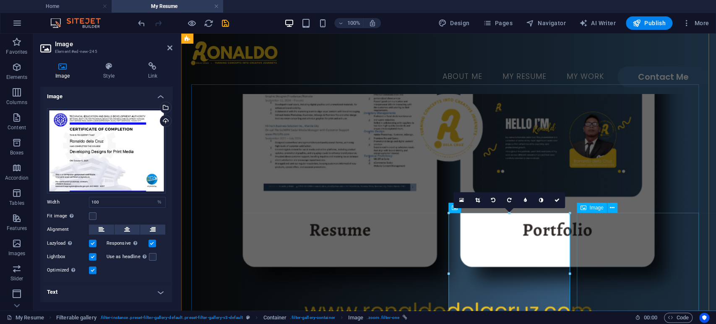
select select "%"
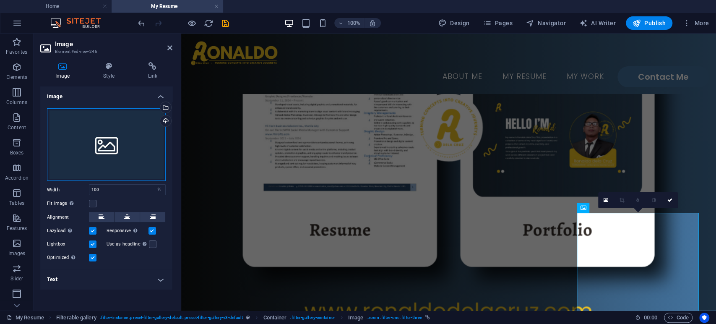
click at [126, 166] on div "Drag files here, click to choose files or select files from Files or our free s…" at bounding box center [106, 144] width 119 height 73
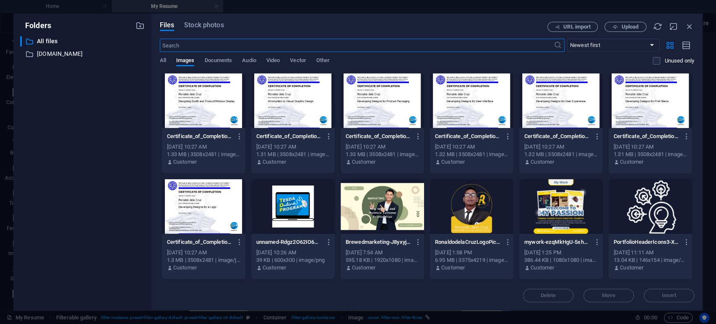
drag, startPoint x: 195, startPoint y: 194, endPoint x: 203, endPoint y: 204, distance: 13.4
click at [195, 194] on div at bounding box center [203, 206] width 83 height 55
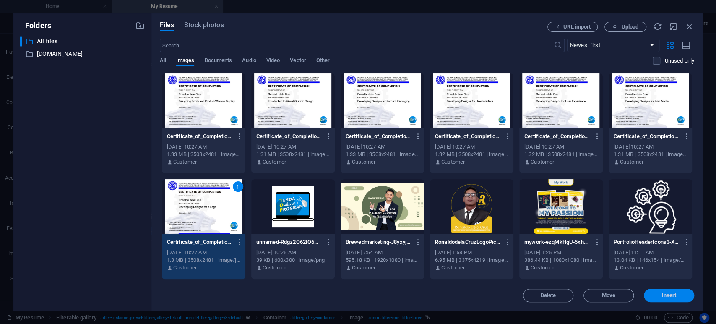
click at [644, 291] on button "Insert" at bounding box center [669, 294] width 50 height 13
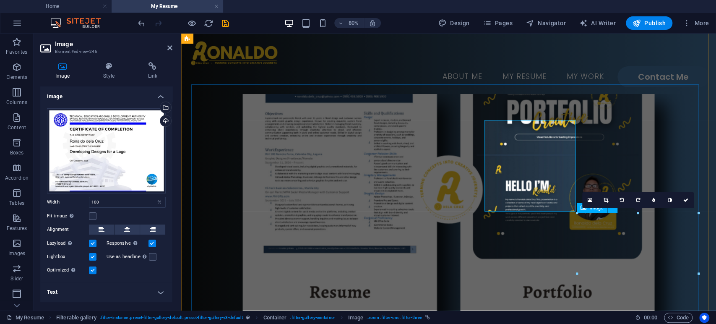
scroll to position [324, 0]
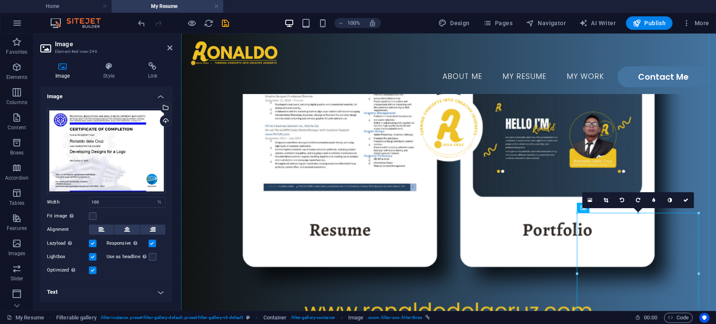
drag, startPoint x: 616, startPoint y: 244, endPoint x: 316, endPoint y: 145, distance: 316.6
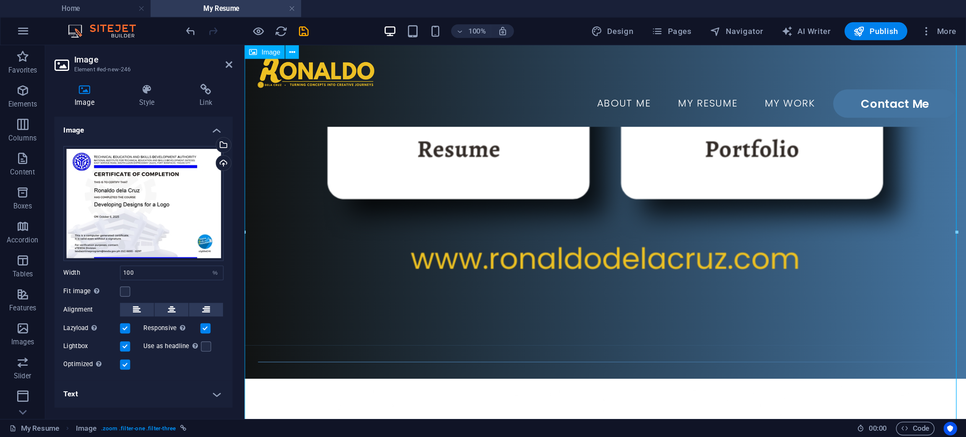
scroll to position [346, 0]
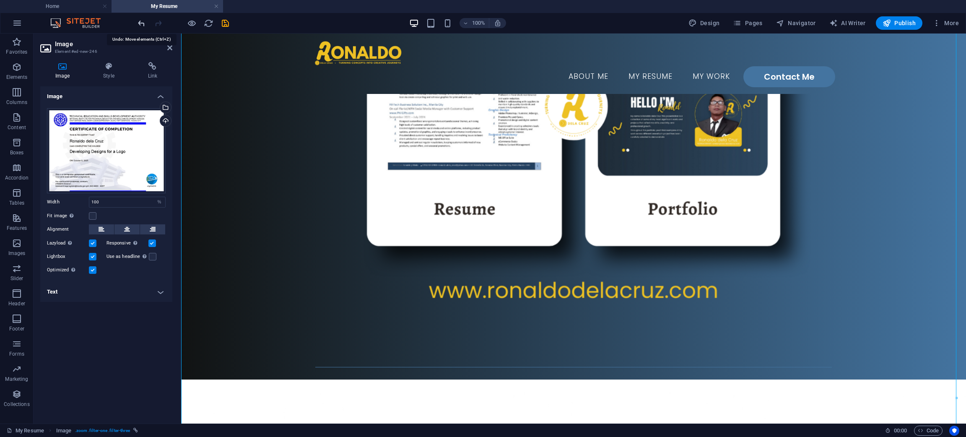
click at [143, 21] on icon "undo" at bounding box center [142, 23] width 10 height 10
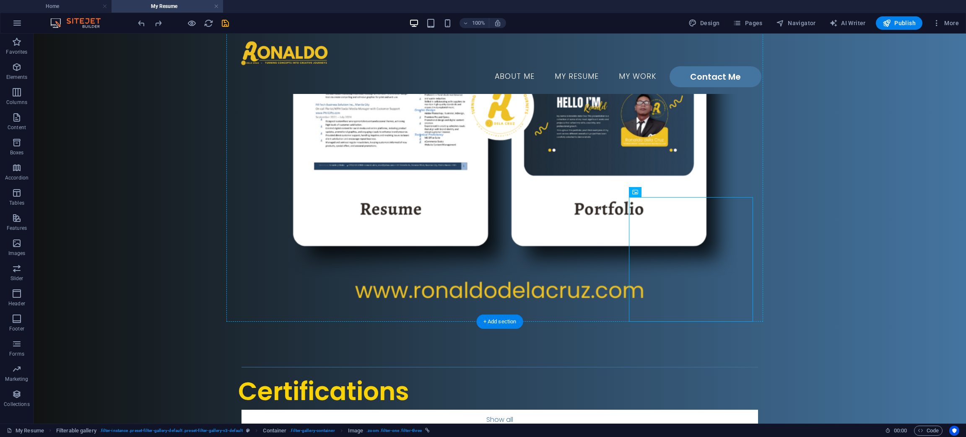
drag, startPoint x: 670, startPoint y: 225, endPoint x: 496, endPoint y: 100, distance: 214.6
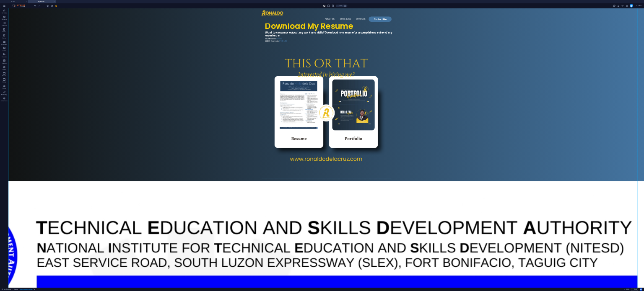
scroll to position [503, 0]
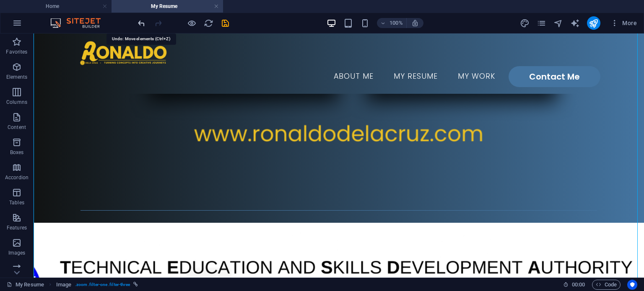
click at [138, 21] on icon "undo" at bounding box center [142, 23] width 10 height 10
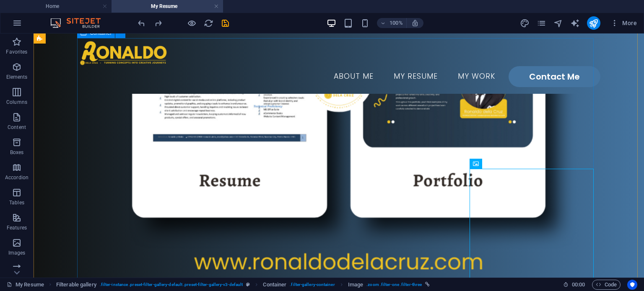
scroll to position [377, 0]
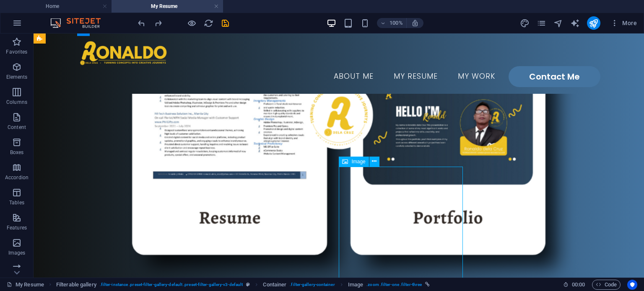
select select "%"
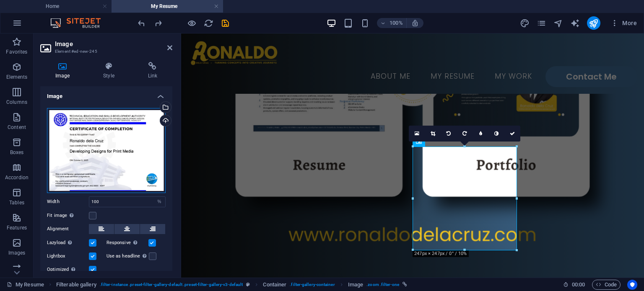
click at [134, 151] on div "Drag files here, click to choose files or select files from Files or our free s…" at bounding box center [106, 150] width 119 height 85
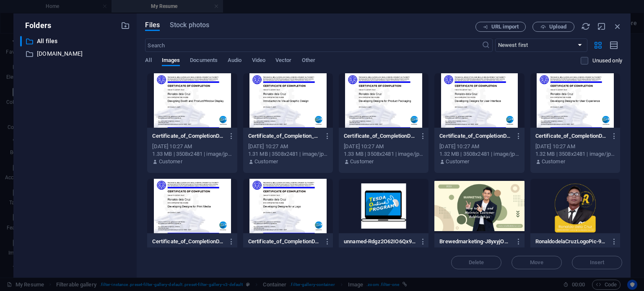
click at [134, 151] on div "Folders ​ All files All files ​ [DOMAIN_NAME] [DOMAIN_NAME]" at bounding box center [74, 145] width 123 height 265
click at [415, 93] on div at bounding box center [384, 100] width 90 height 55
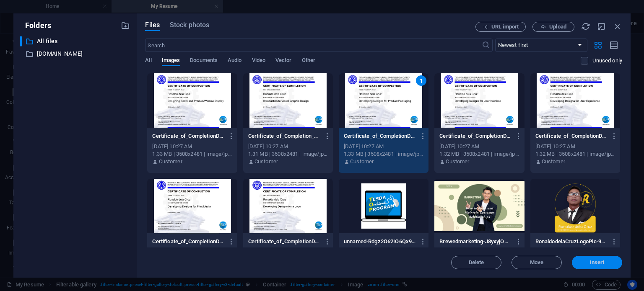
drag, startPoint x: 593, startPoint y: 262, endPoint x: 408, endPoint y: 229, distance: 187.8
click at [593, 262] on span "Insert" at bounding box center [597, 262] width 15 height 5
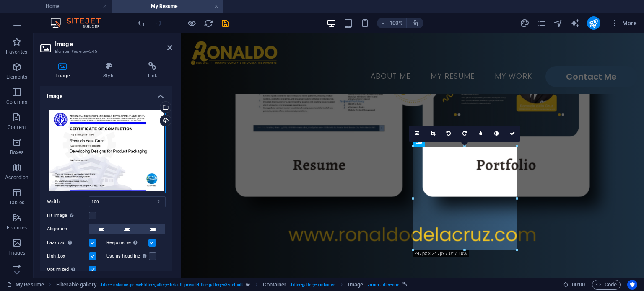
click at [127, 142] on div "Drag files here, click to choose files or select files from Files or our free s…" at bounding box center [106, 150] width 119 height 85
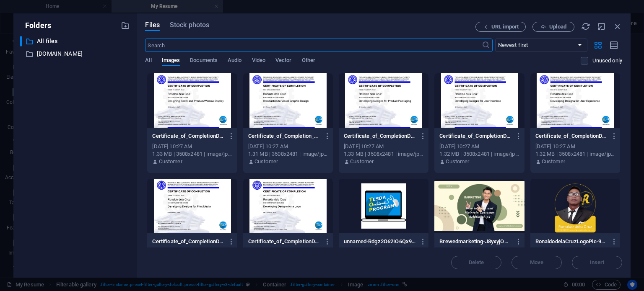
scroll to position [320, 0]
click at [480, 104] on div at bounding box center [479, 100] width 90 height 55
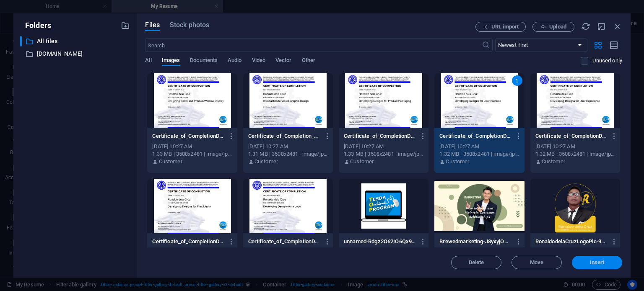
click at [594, 262] on span "Insert" at bounding box center [597, 262] width 15 height 5
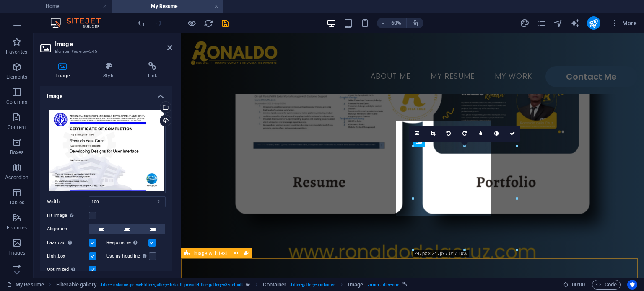
scroll to position [337, 0]
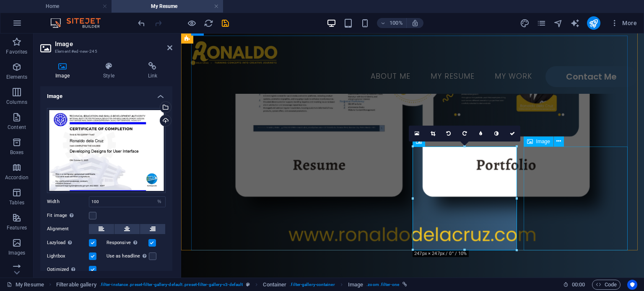
select select "%"
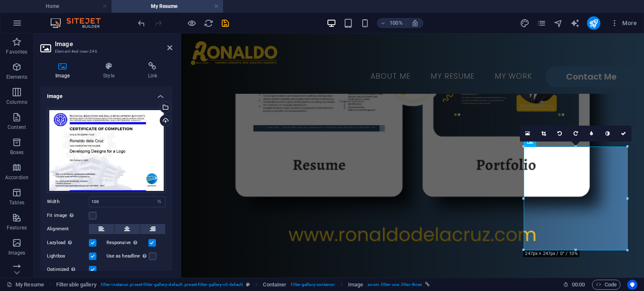
click at [173, 48] on aside "Image Element #ed-new-246 Image Style Link Image Drag files here, click to choo…" at bounding box center [108, 156] width 148 height 244
click at [170, 47] on icon at bounding box center [169, 47] width 5 height 7
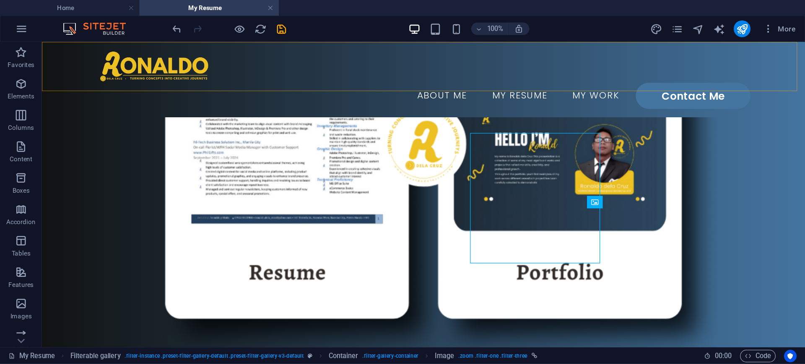
scroll to position [377, 0]
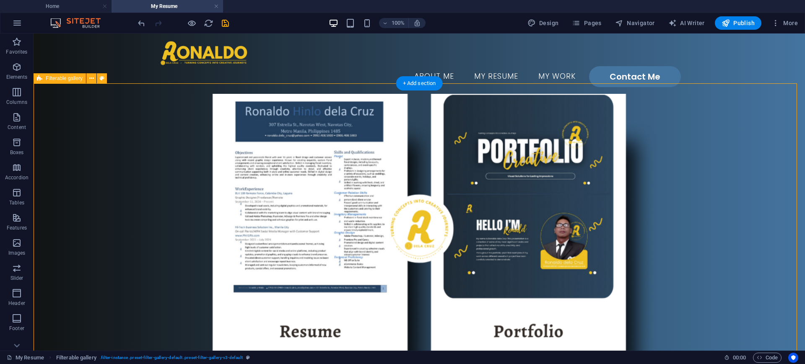
scroll to position [220, 0]
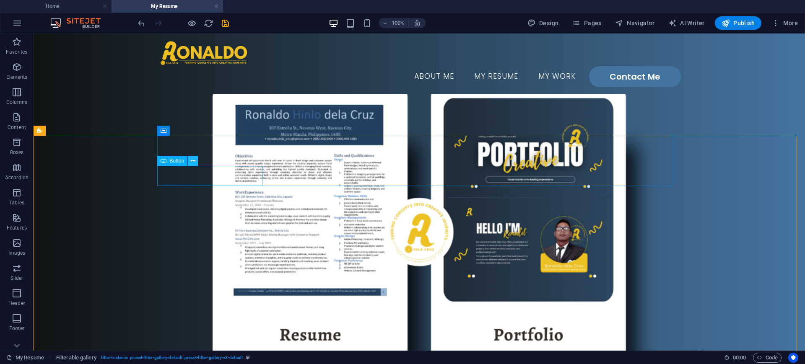
click at [193, 160] on icon at bounding box center [193, 161] width 5 height 9
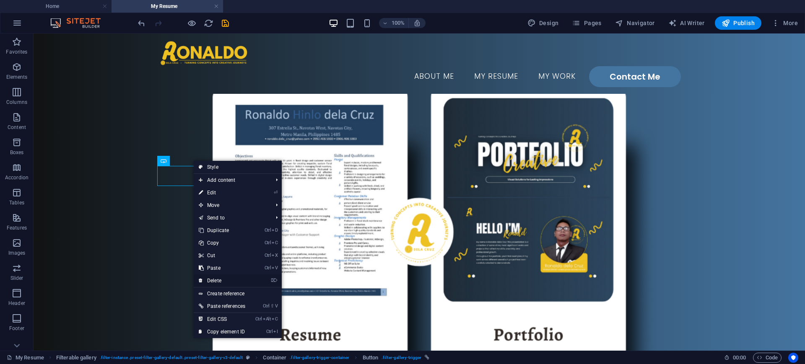
click at [229, 280] on link "⌦ Delete" at bounding box center [222, 281] width 57 height 13
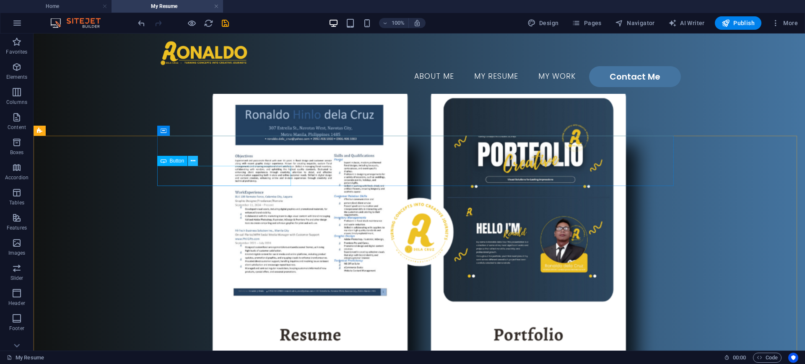
click at [192, 161] on icon at bounding box center [193, 161] width 5 height 9
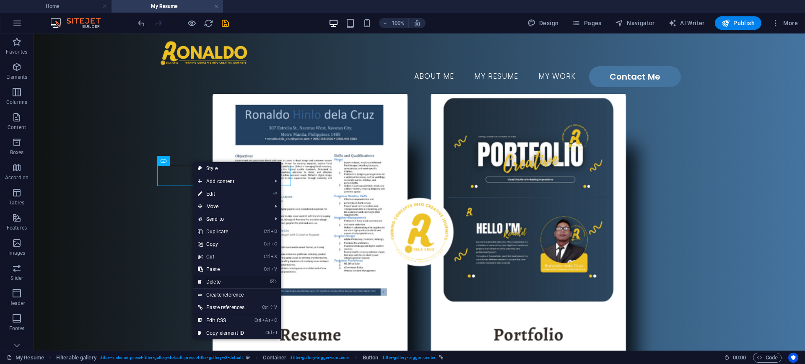
drag, startPoint x: 219, startPoint y: 279, endPoint x: 187, endPoint y: 245, distance: 46.8
click at [219, 279] on link "⌦ Delete" at bounding box center [221, 282] width 57 height 13
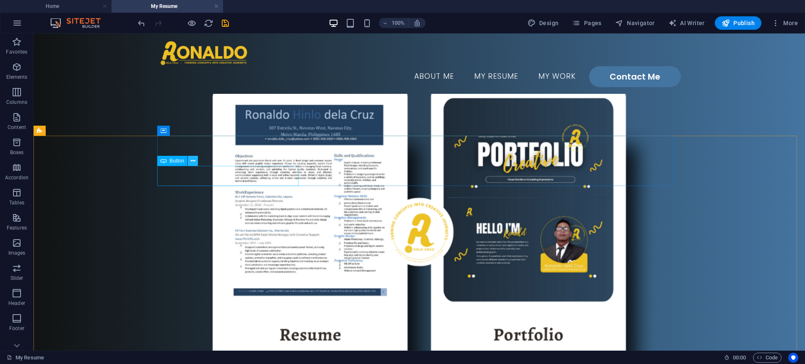
click at [192, 163] on icon at bounding box center [193, 161] width 5 height 9
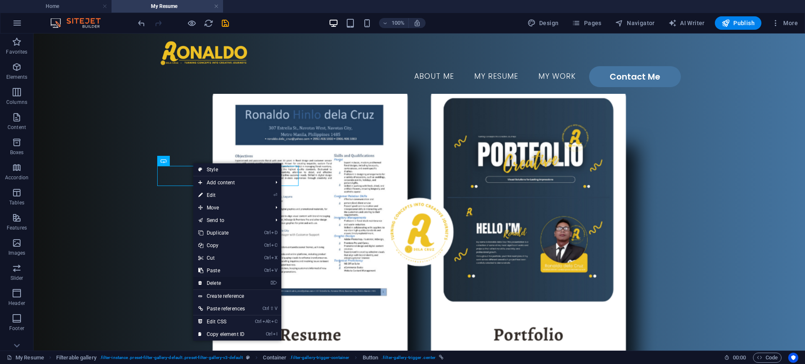
drag, startPoint x: 226, startPoint y: 282, endPoint x: 193, endPoint y: 249, distance: 47.1
click at [226, 282] on link "⌦ Delete" at bounding box center [221, 283] width 57 height 13
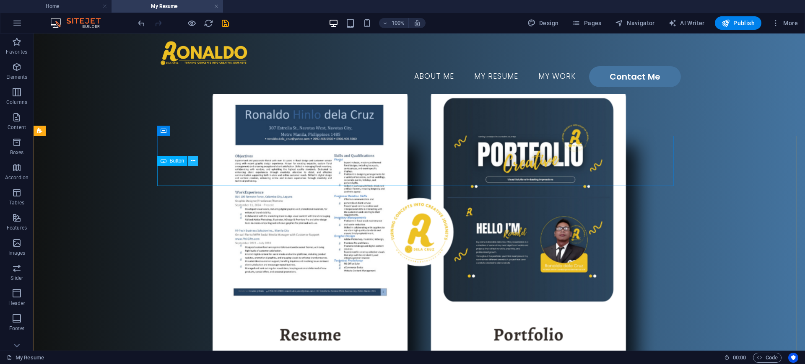
click at [194, 161] on icon at bounding box center [193, 161] width 5 height 9
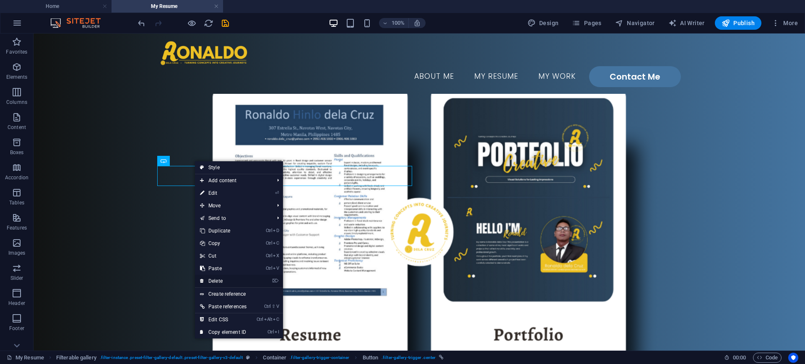
click at [221, 278] on link "⌦ Delete" at bounding box center [223, 281] width 57 height 13
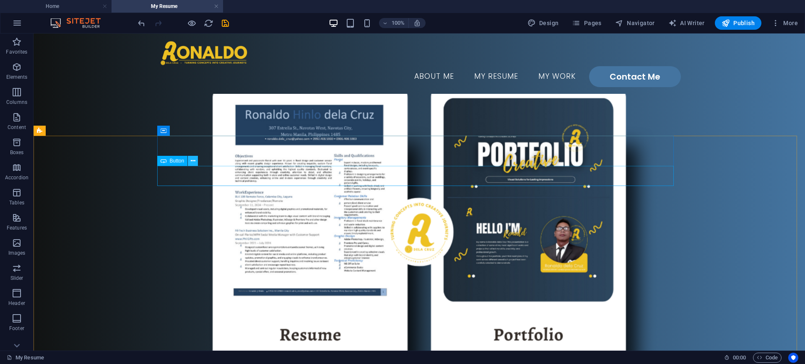
click at [191, 163] on icon at bounding box center [193, 161] width 5 height 9
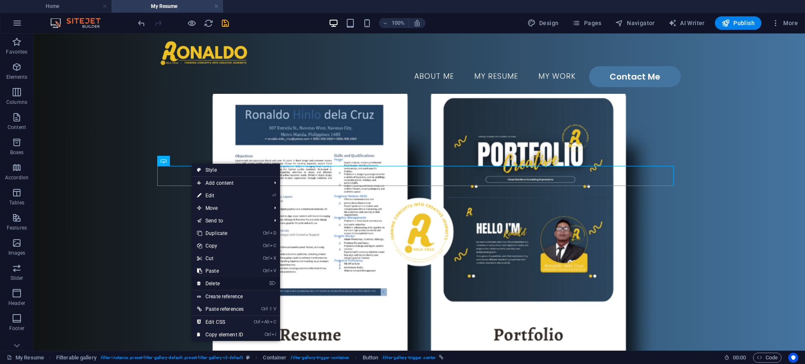
click at [228, 282] on link "⌦ Delete" at bounding box center [220, 284] width 57 height 13
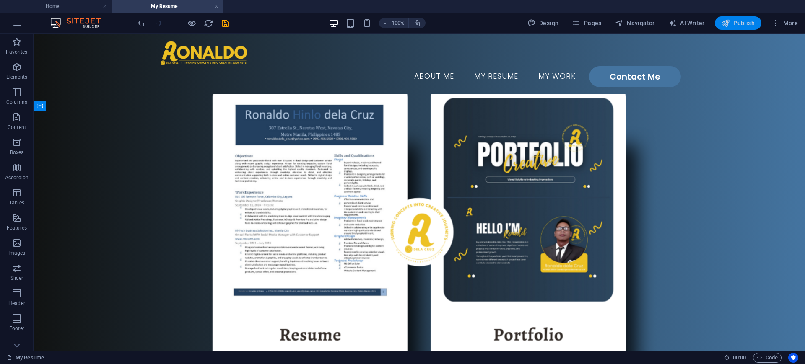
click at [644, 23] on span "Publish" at bounding box center [738, 23] width 33 height 8
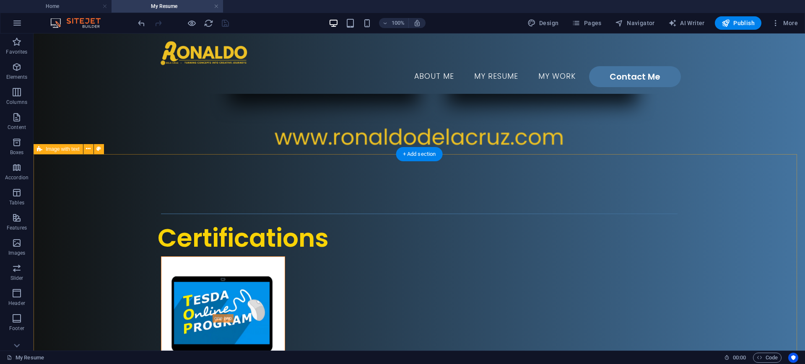
scroll to position [482, 0]
